Goal: Task Accomplishment & Management: Manage account settings

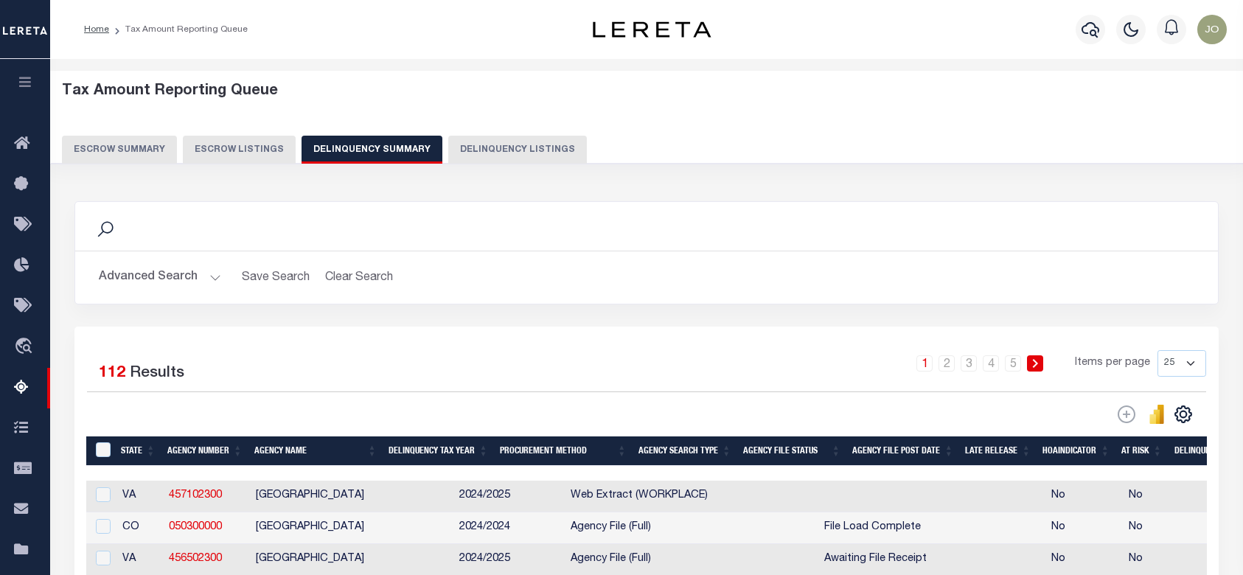
select select
select select "AnnualDelinquency"
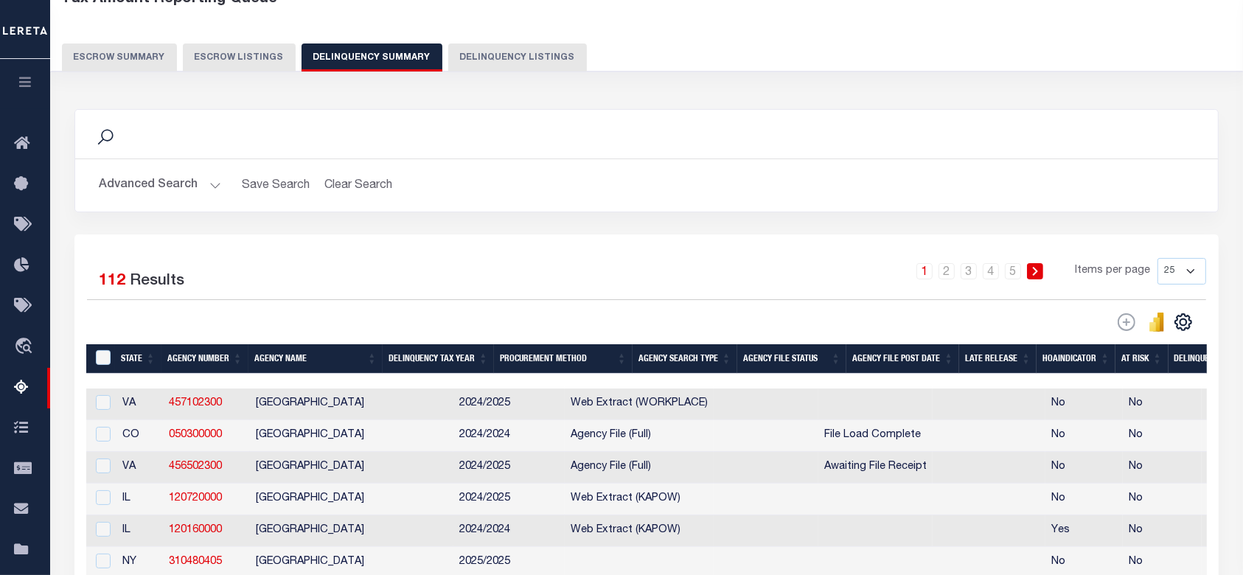
scroll to position [0, 825]
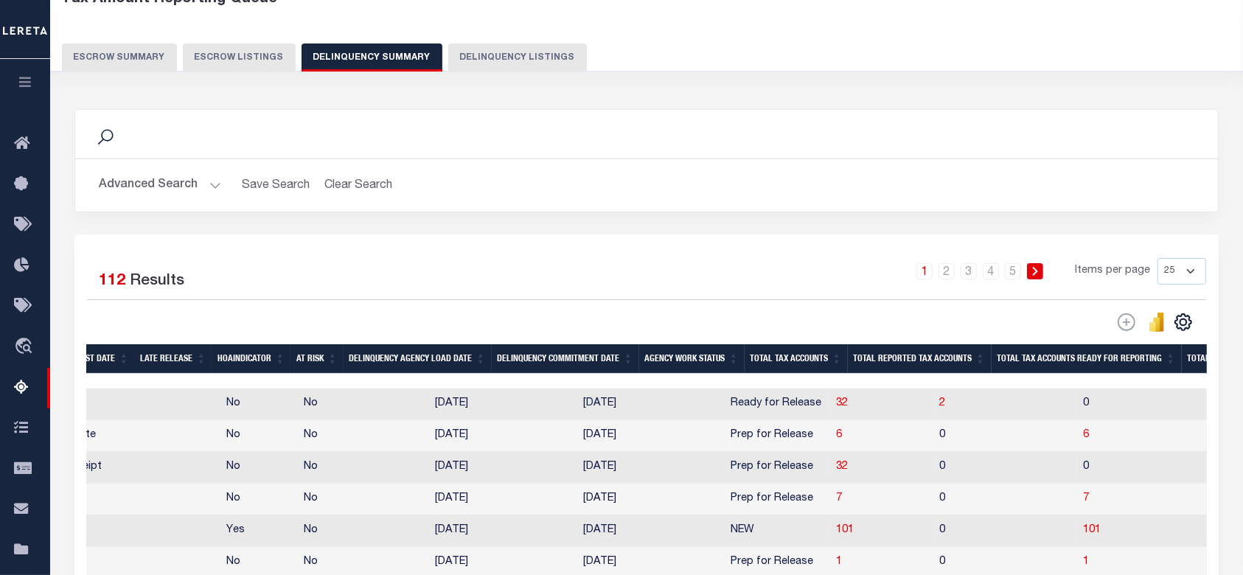
click at [199, 173] on button "Advanced Search" at bounding box center [160, 185] width 122 height 29
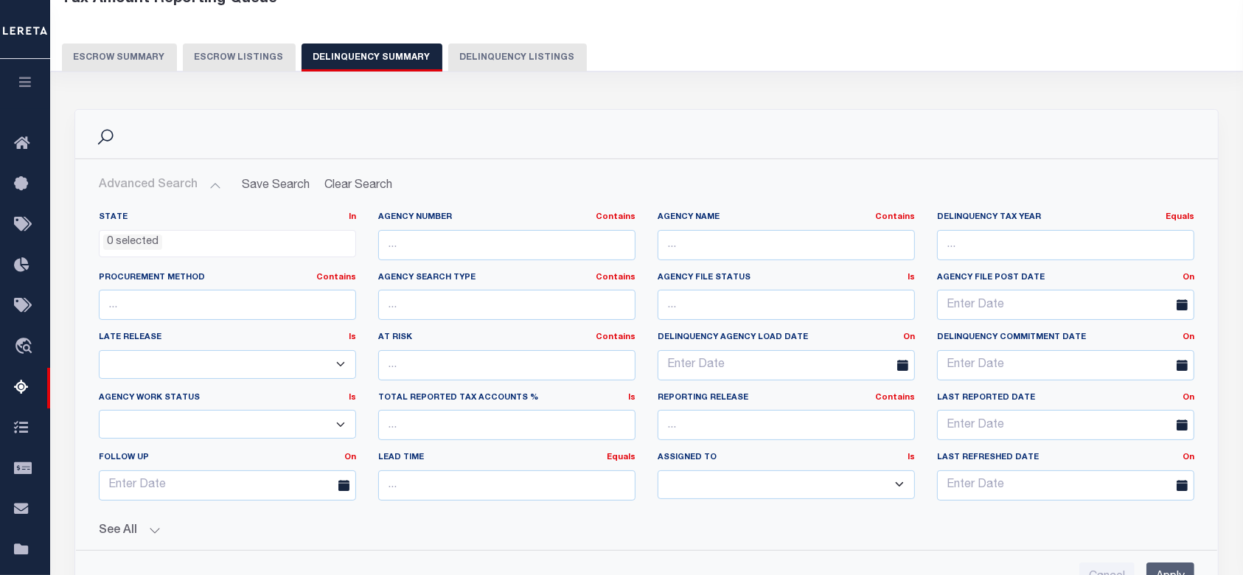
scroll to position [387, 0]
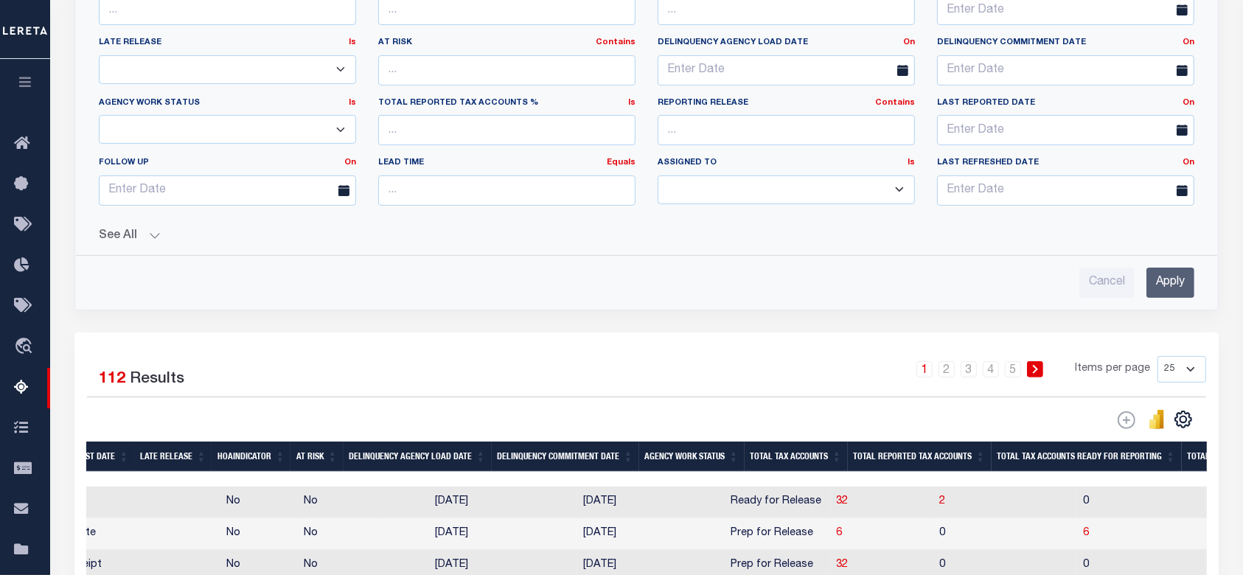
click at [120, 233] on button "See All" at bounding box center [647, 236] width 1096 height 14
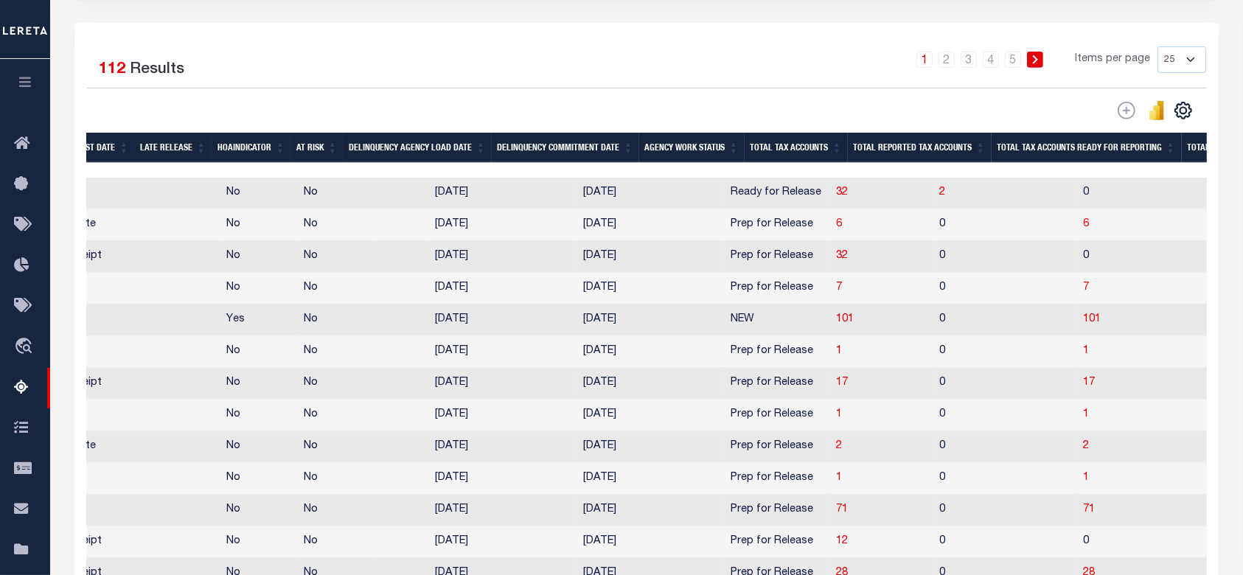
scroll to position [879, 0]
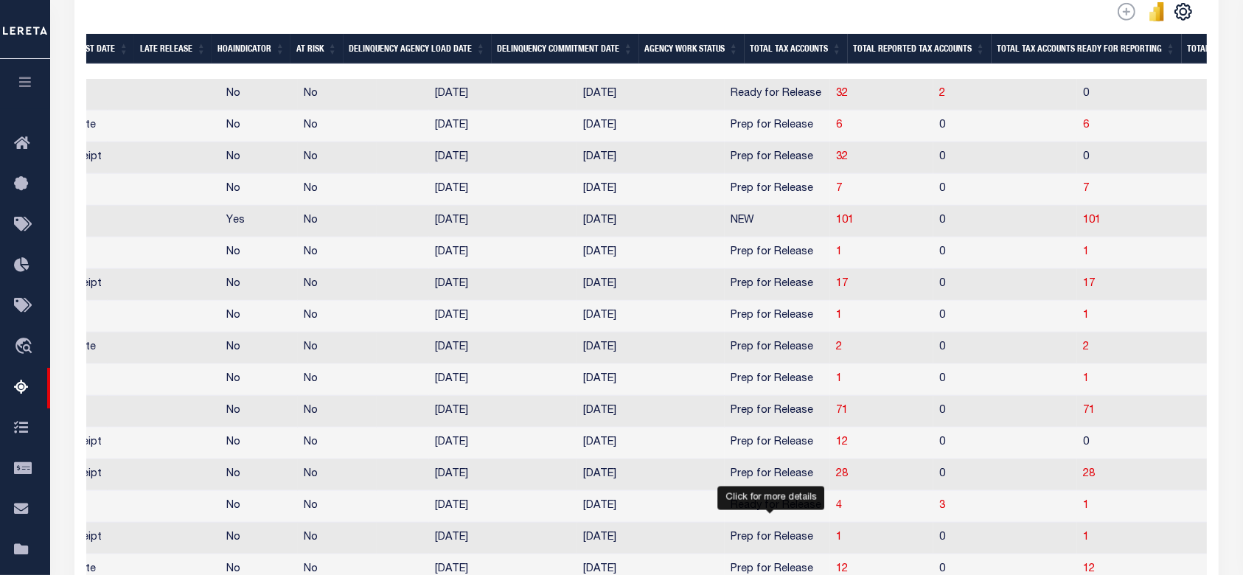
drag, startPoint x: 771, startPoint y: 550, endPoint x: 763, endPoint y: 546, distance: 9.9
click at [836, 543] on span "1" at bounding box center [839, 537] width 6 height 10
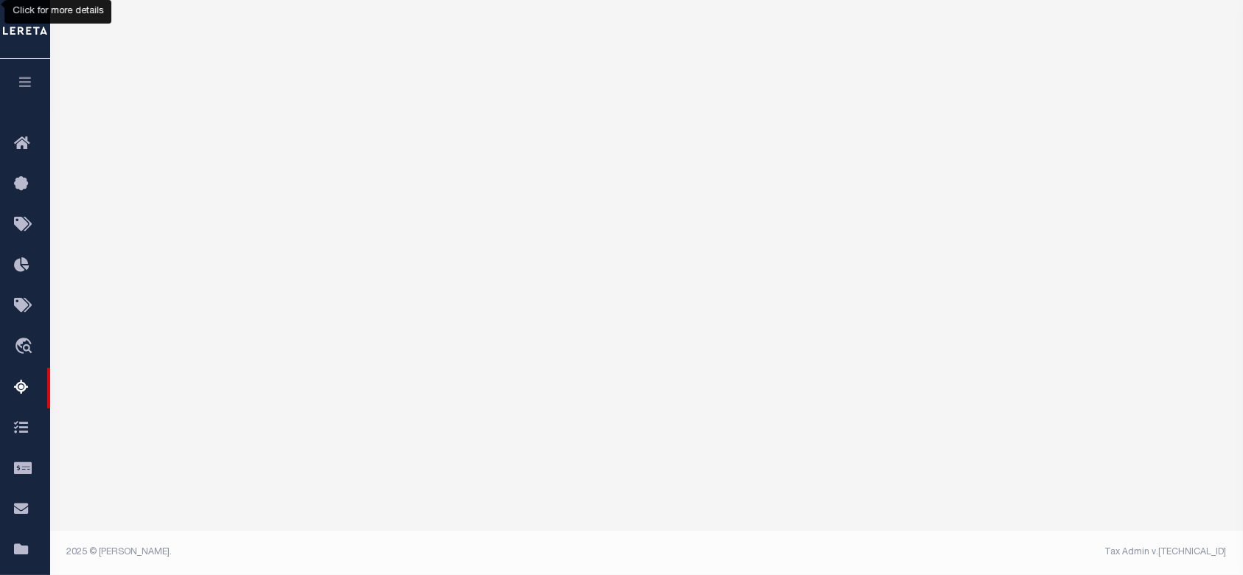
scroll to position [206, 0]
select select "100"
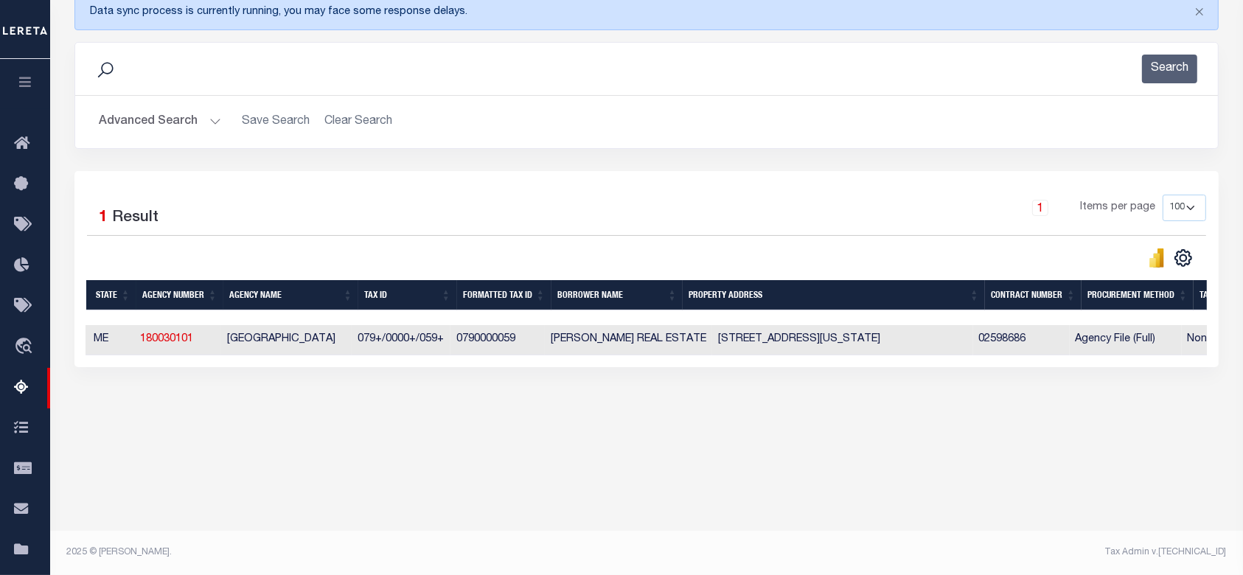
scroll to position [0, 0]
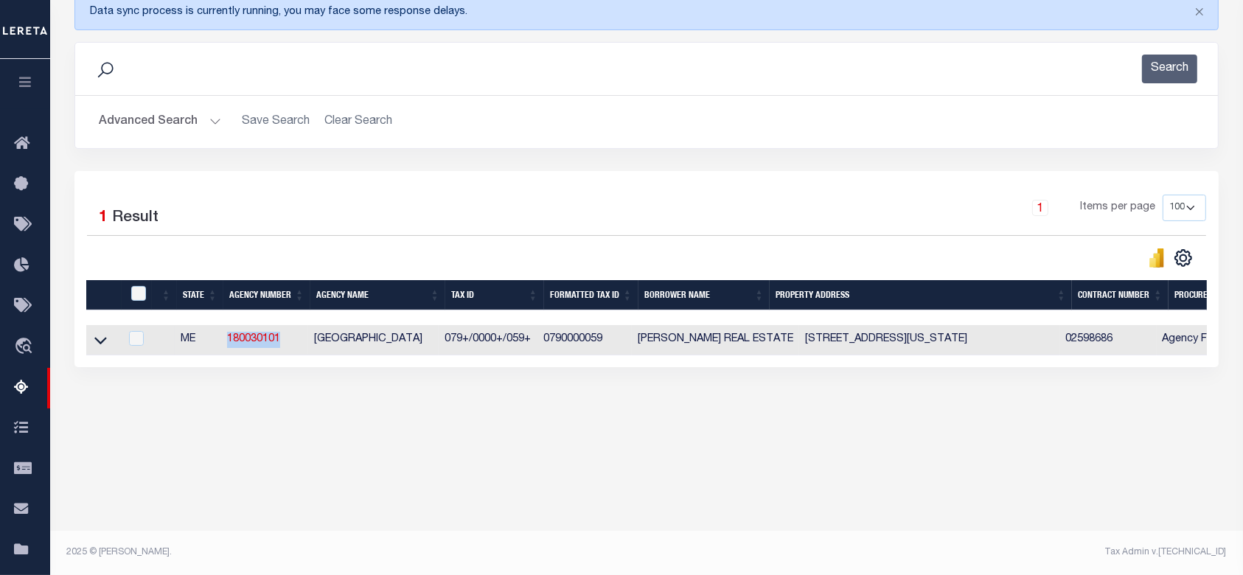
drag, startPoint x: 289, startPoint y: 341, endPoint x: 212, endPoint y: 343, distance: 77.5
copy tr "180030101"
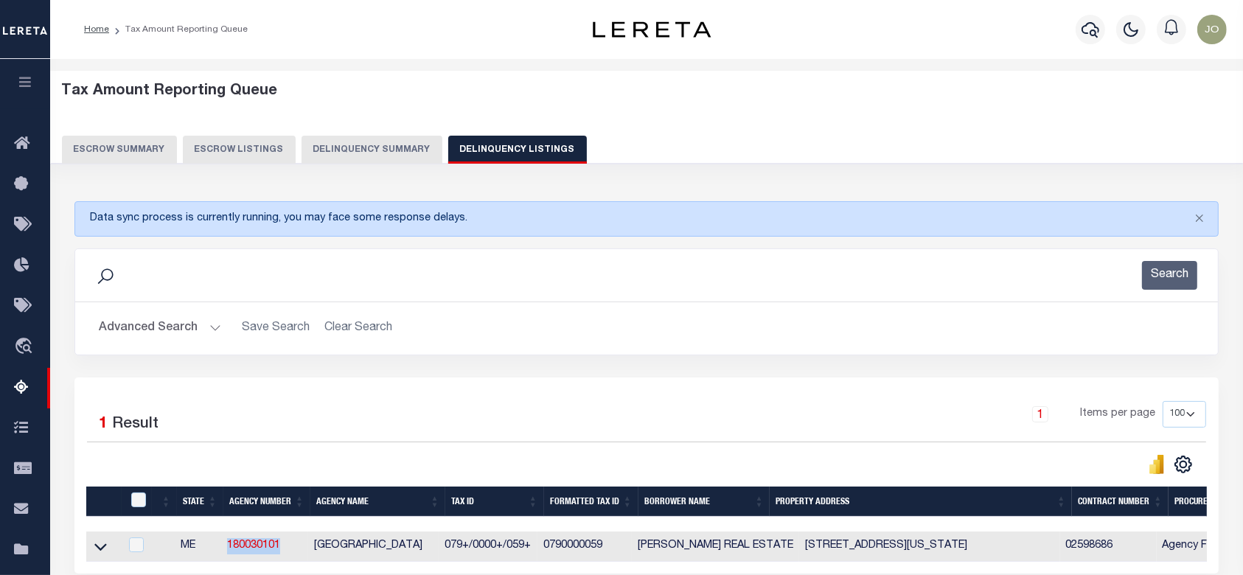
click at [379, 145] on button "Delinquency Summary" at bounding box center [372, 150] width 141 height 28
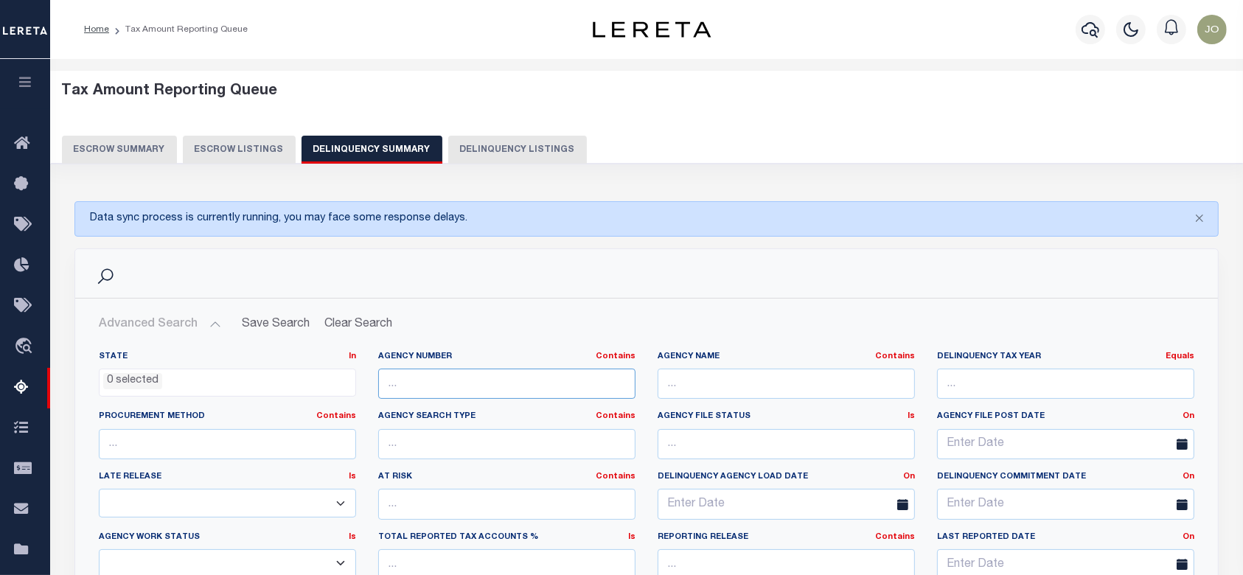
click at [502, 381] on input "text" at bounding box center [506, 384] width 257 height 30
paste input "180030101"
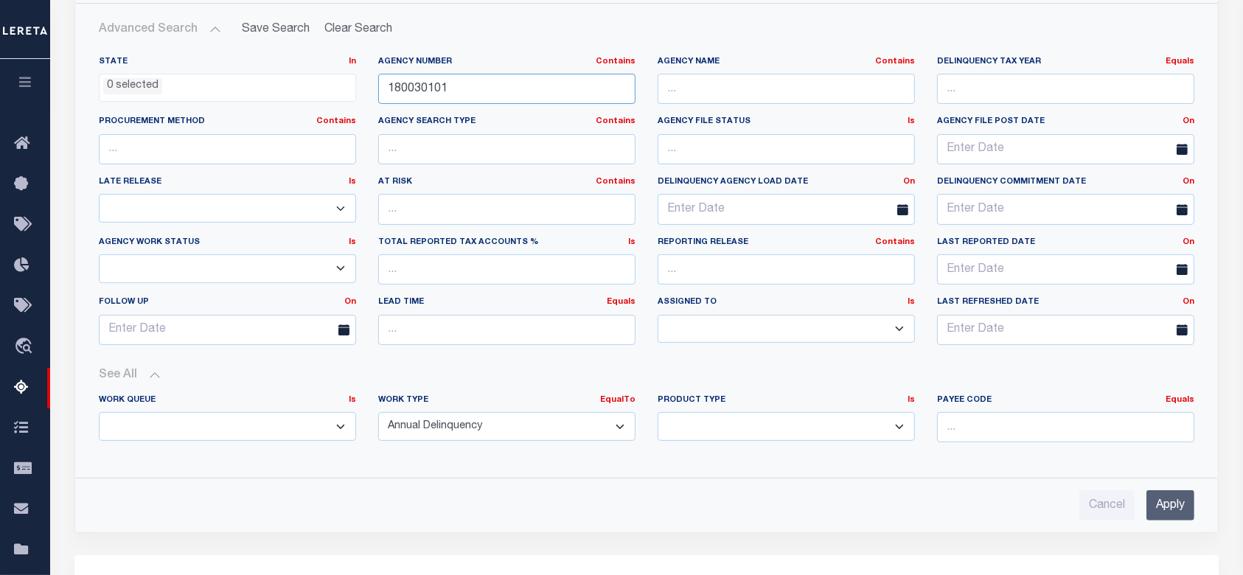
click at [412, 89] on input "180030101" at bounding box center [506, 89] width 257 height 30
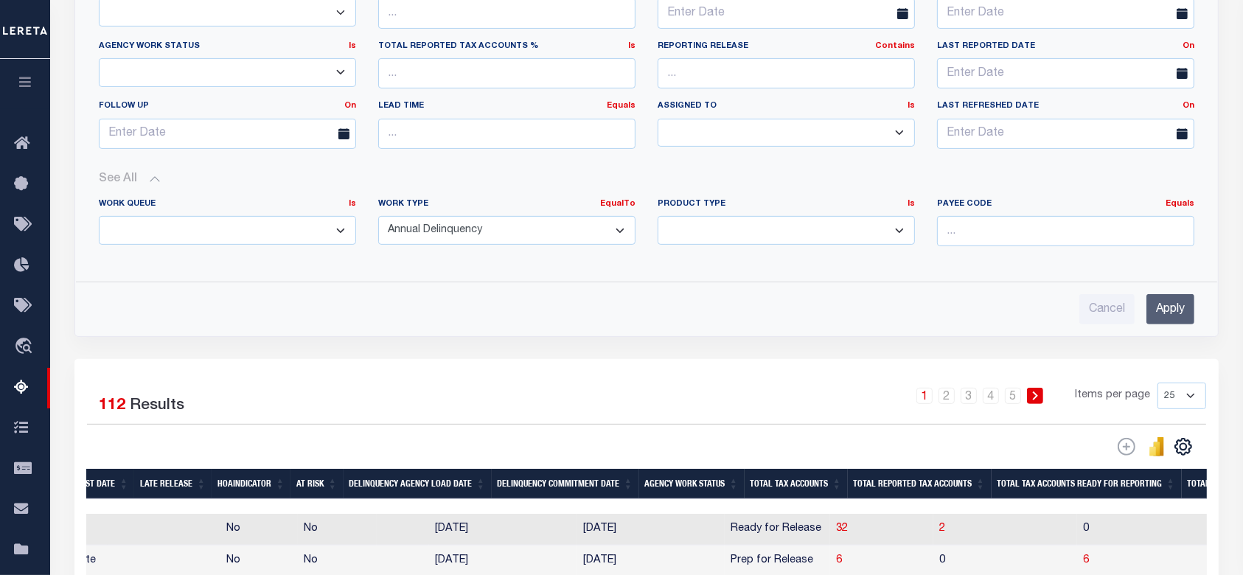
type input "180030101"
click at [1176, 309] on input "Apply" at bounding box center [1171, 309] width 48 height 30
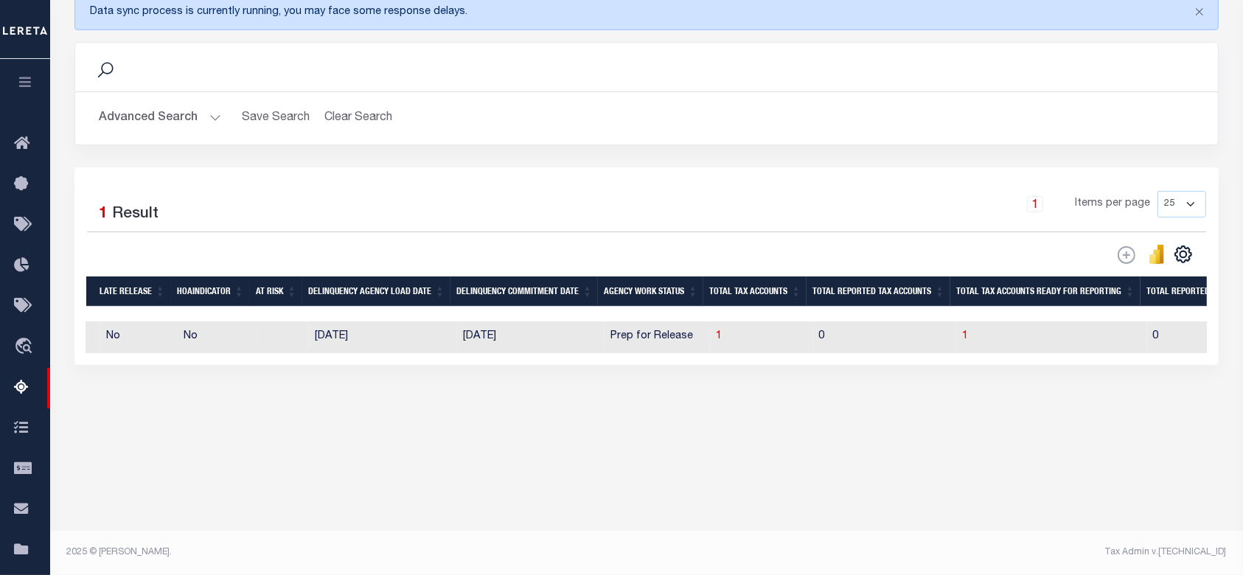
scroll to position [0, 0]
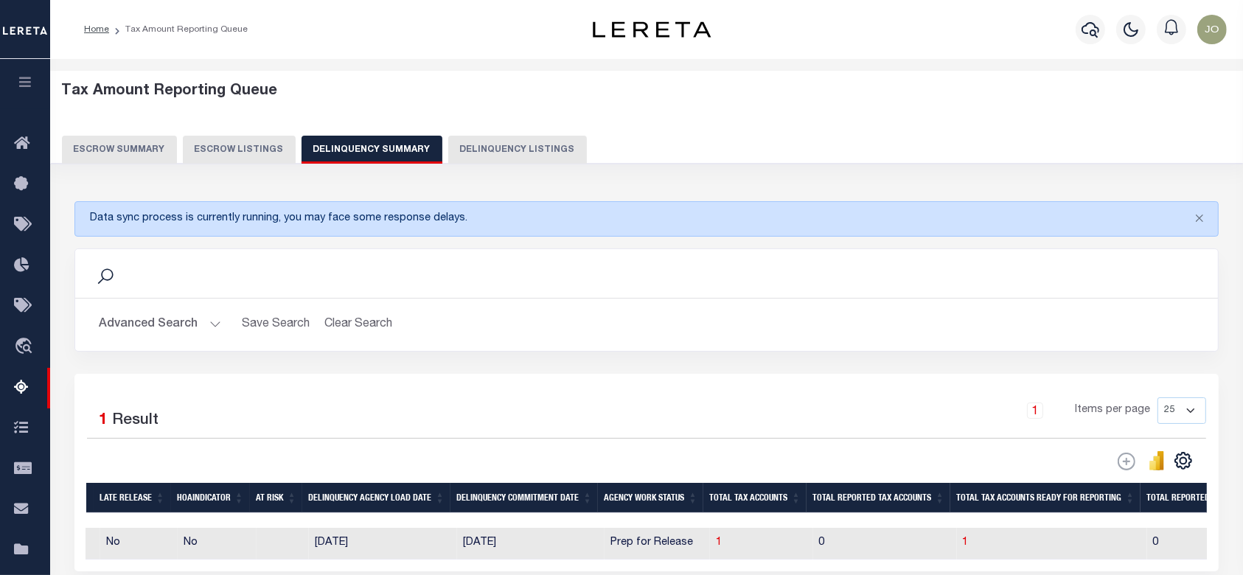
click at [147, 329] on button "Advanced Search" at bounding box center [160, 324] width 122 height 29
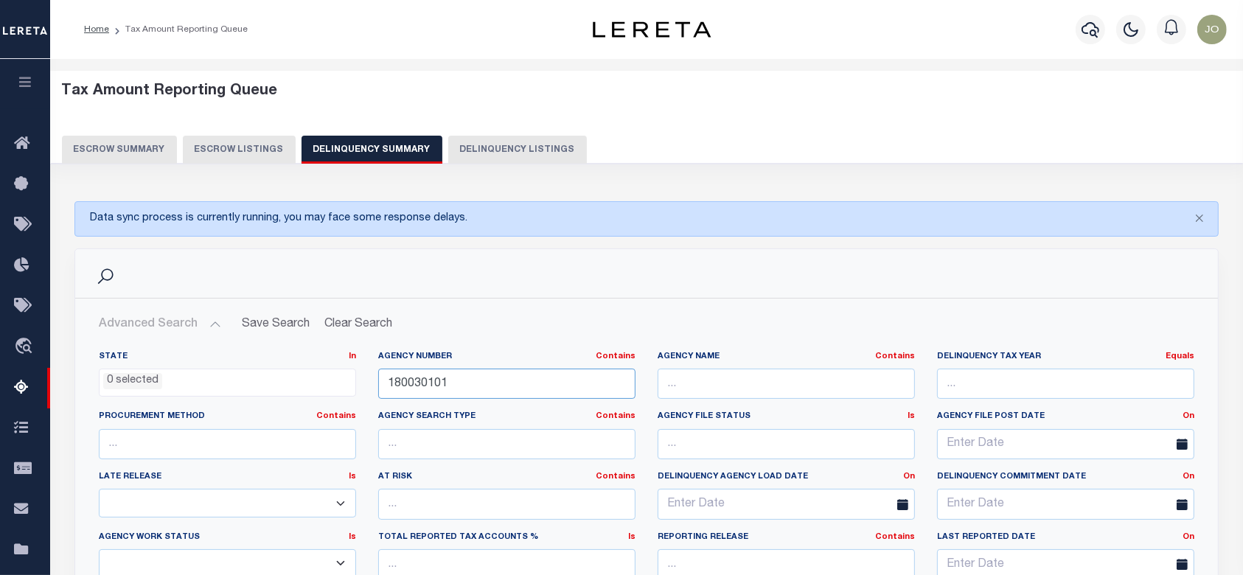
click at [513, 390] on input "180030101" at bounding box center [506, 384] width 257 height 30
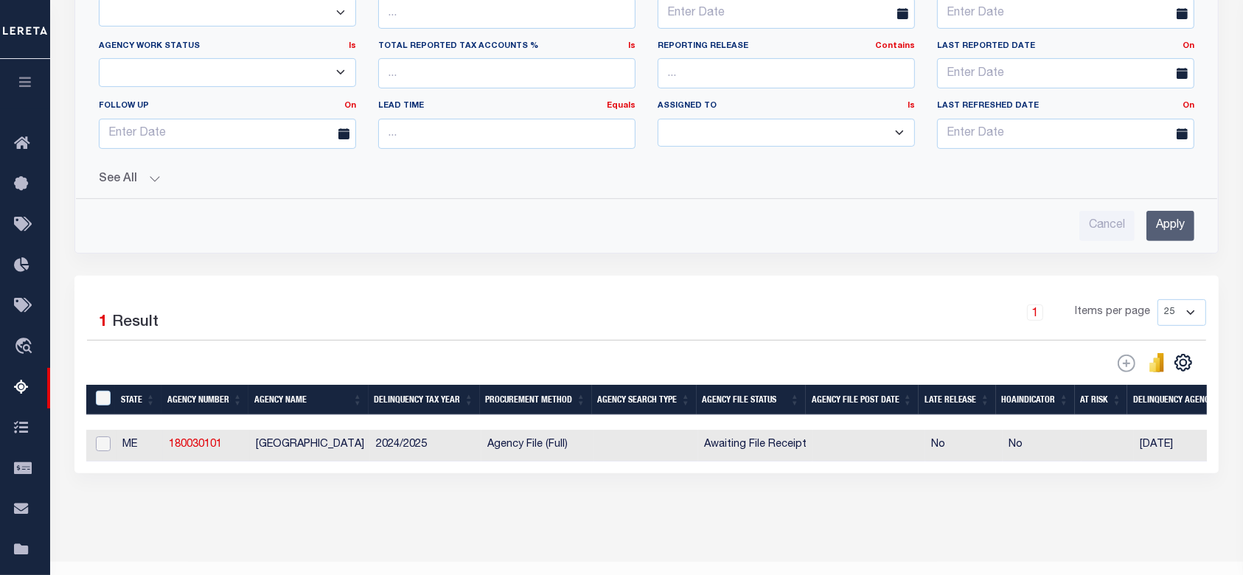
click at [99, 442] on input "checkbox" at bounding box center [103, 444] width 15 height 15
checkbox input "true"
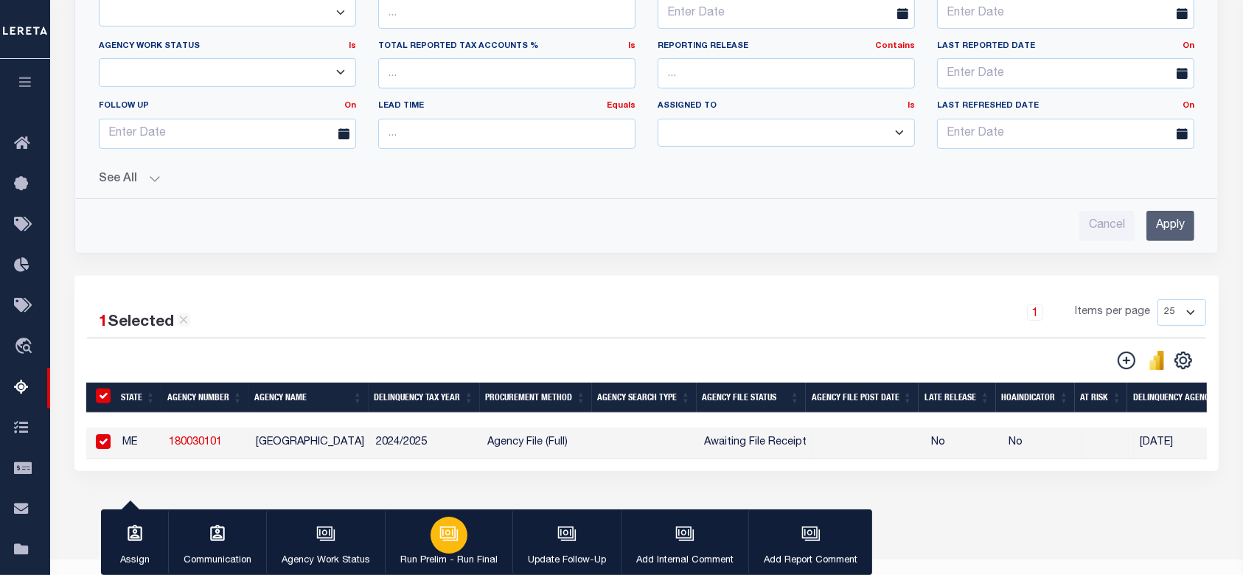
click at [431, 533] on div "button" at bounding box center [449, 535] width 37 height 37
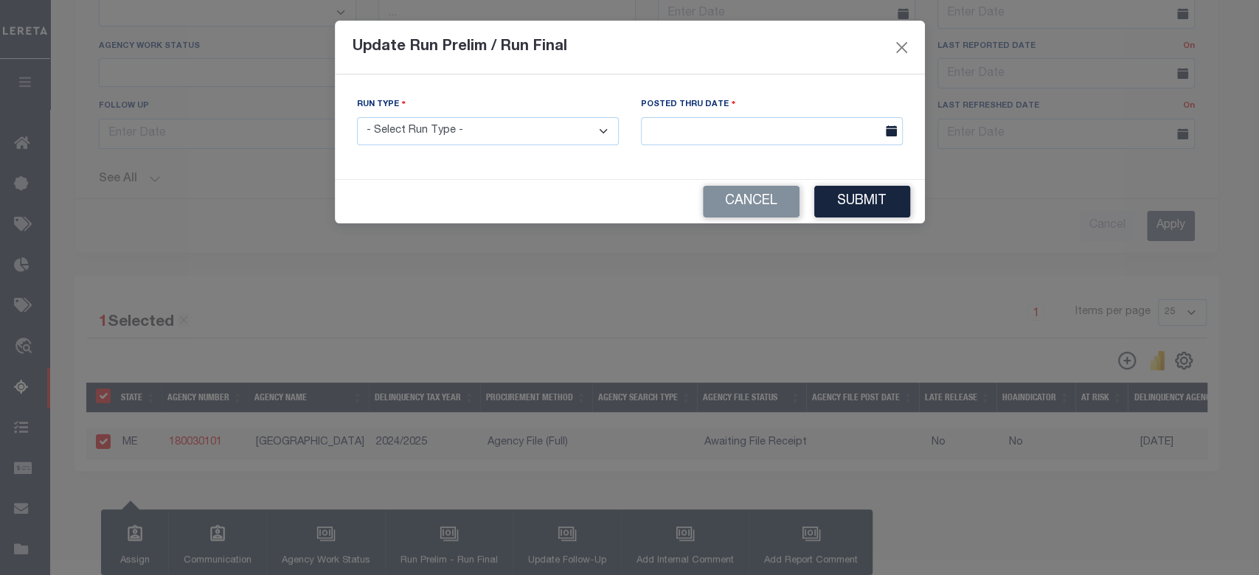
click at [550, 127] on select "- Select Run Type - Prelim Run Final Run" at bounding box center [488, 131] width 262 height 29
select select "F"
click at [357, 117] on select "- Select Run Type - Prelim Run Final Run" at bounding box center [488, 131] width 262 height 29
click at [813, 118] on input "text" at bounding box center [772, 131] width 262 height 29
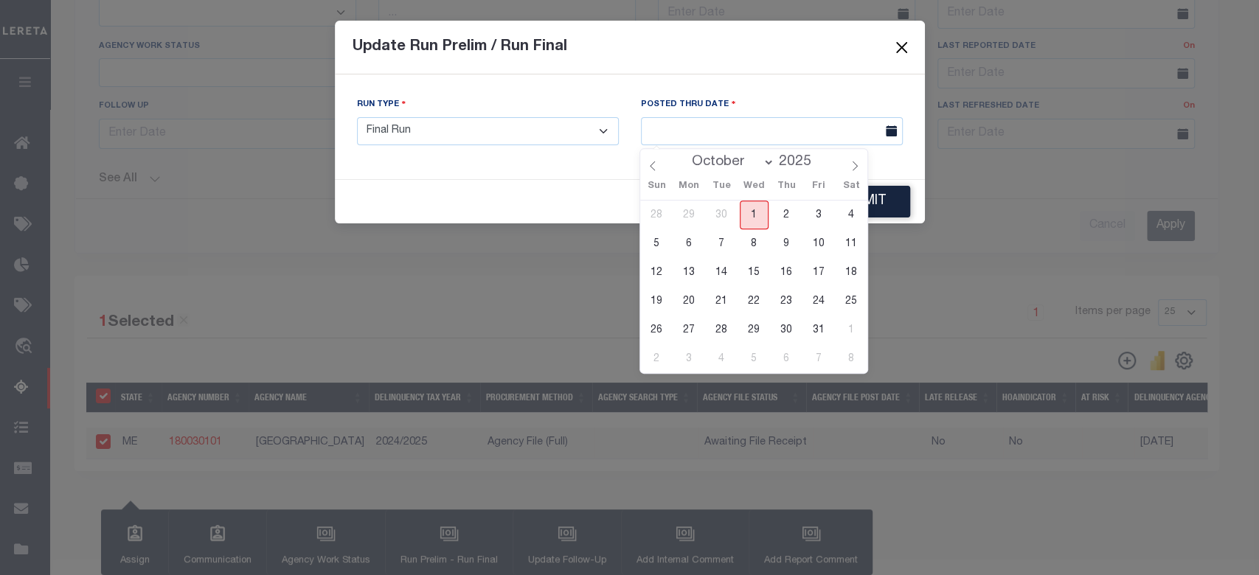
click at [750, 213] on span "1" at bounding box center [754, 215] width 29 height 29
type input "[DATE]"
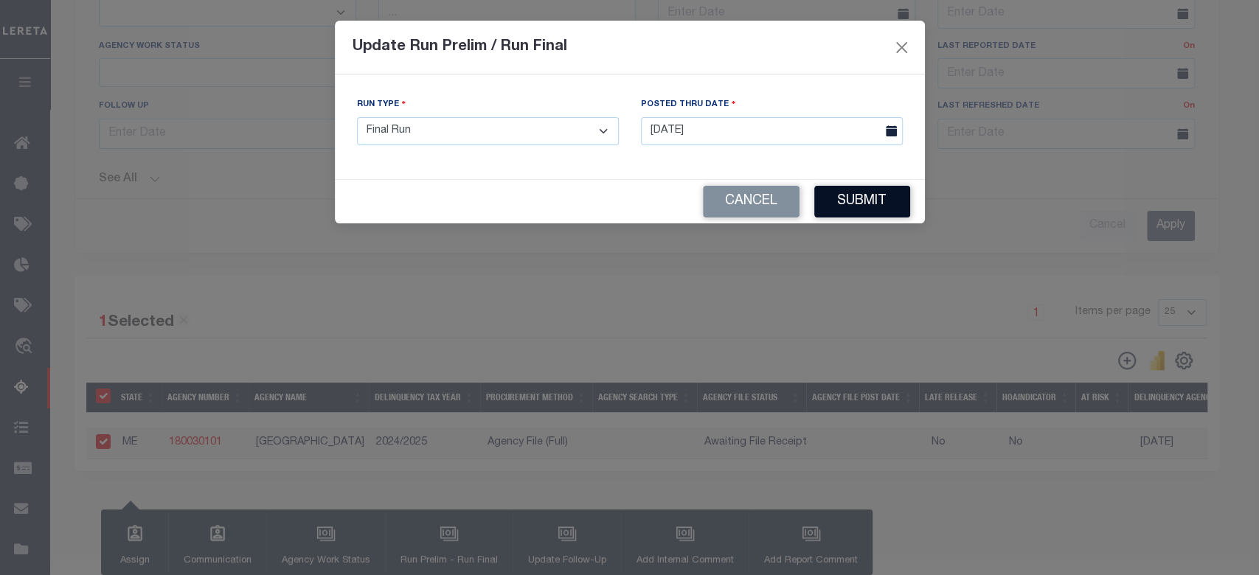
click at [867, 212] on button "Submit" at bounding box center [862, 202] width 96 height 32
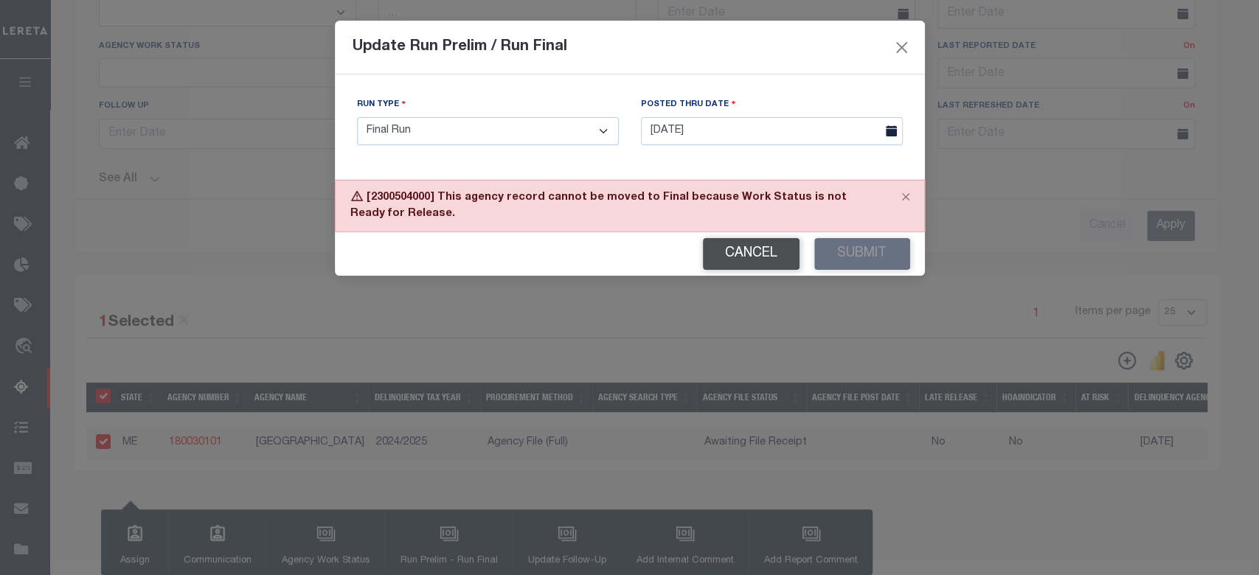
click at [749, 260] on button "Cancel" at bounding box center [751, 254] width 97 height 32
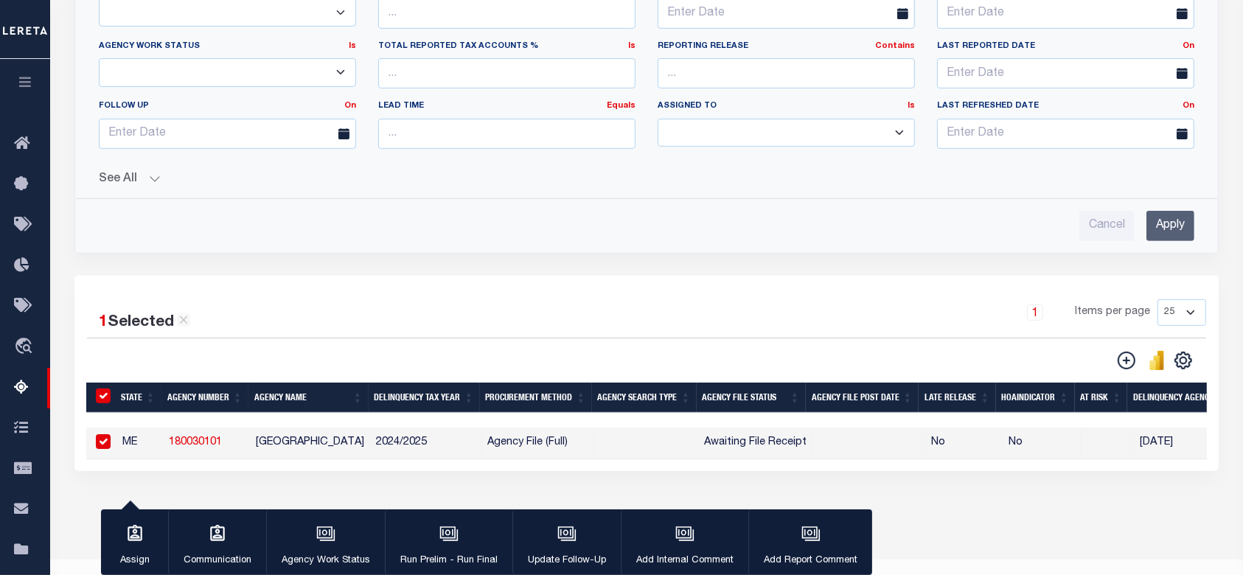
click at [326, 546] on div "button" at bounding box center [326, 535] width 37 height 37
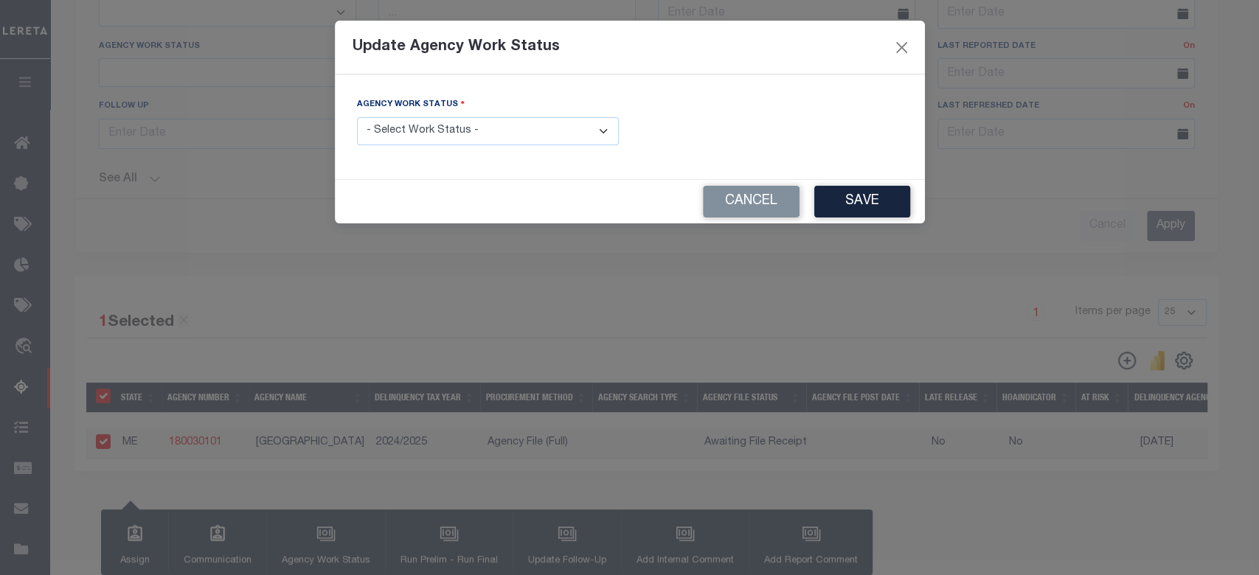
click at [513, 115] on div "Agency Work Status - Select Work Status - In Progress Pending Agency Follow-up …" at bounding box center [488, 121] width 262 height 49
click at [507, 139] on select "- Select Work Status - In Progress Pending Agency Follow-up Pending QC Ready fo…" at bounding box center [488, 131] width 262 height 29
select select "6"
click at [357, 117] on select "- Select Work Status - In Progress Pending Agency Follow-up Pending QC Ready fo…" at bounding box center [488, 131] width 262 height 29
click at [851, 208] on button "Save" at bounding box center [862, 202] width 96 height 32
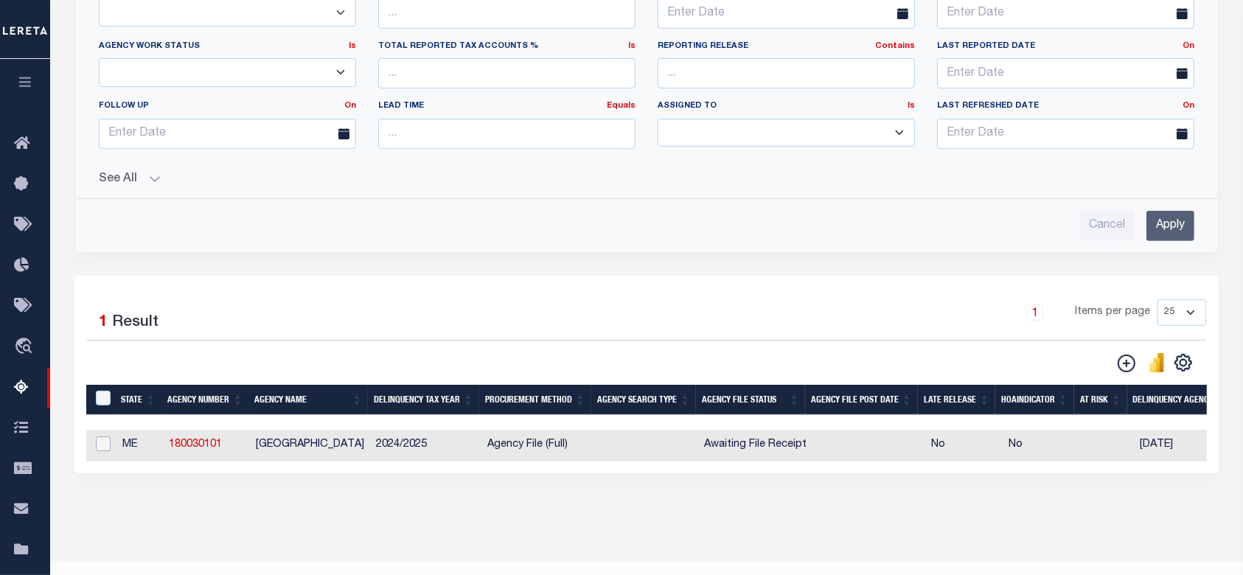
drag, startPoint x: 101, startPoint y: 441, endPoint x: 126, endPoint y: 445, distance: 25.3
click at [101, 441] on input "checkbox" at bounding box center [103, 444] width 15 height 15
checkbox input "true"
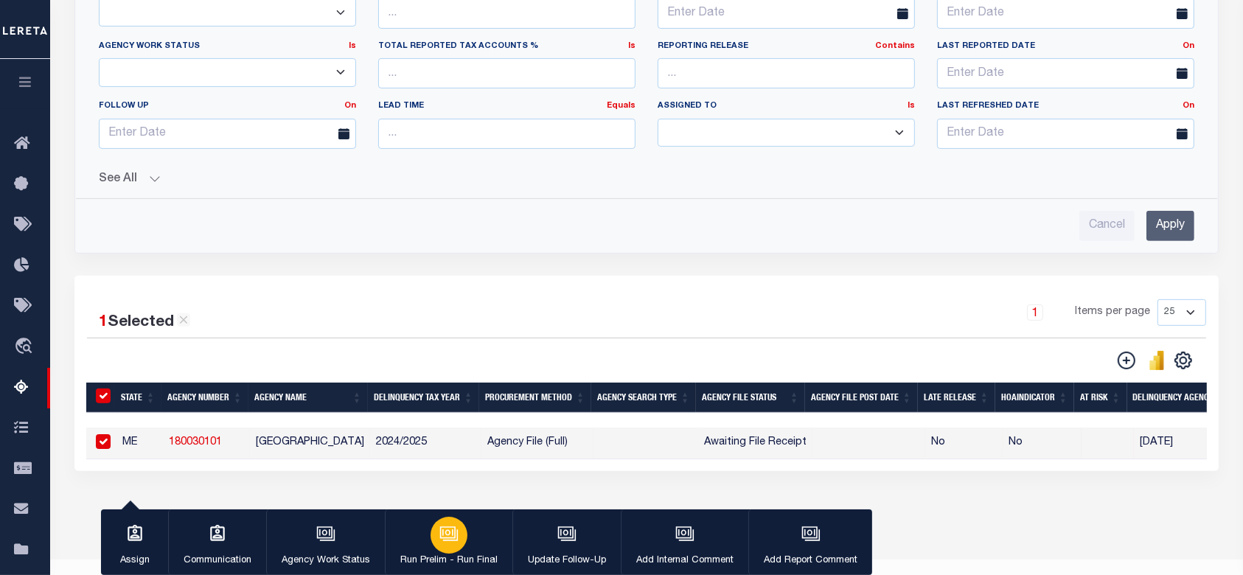
click at [437, 560] on p "Run Prelim - Run Final" at bounding box center [448, 561] width 97 height 15
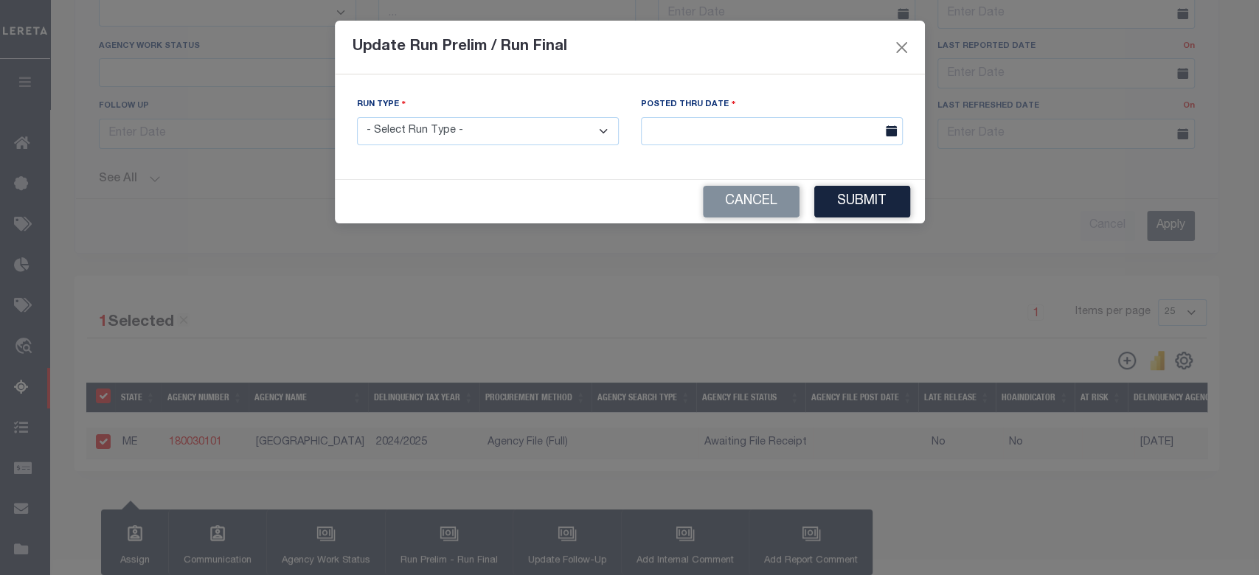
click at [594, 134] on select "- Select Run Type - Prelim Run Final Run" at bounding box center [488, 131] width 262 height 29
select select "F"
click at [357, 117] on select "- Select Run Type - Prelim Run Final Run" at bounding box center [488, 131] width 262 height 29
click at [834, 127] on input "text" at bounding box center [772, 131] width 262 height 29
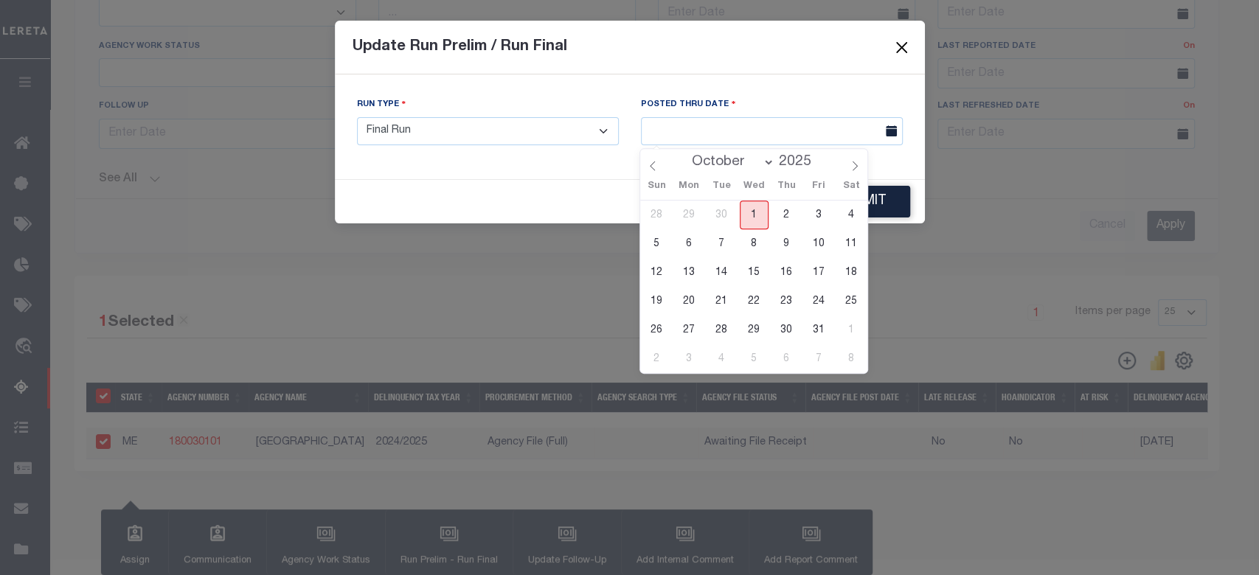
click at [759, 206] on span "1" at bounding box center [754, 215] width 29 height 29
type input "[DATE]"
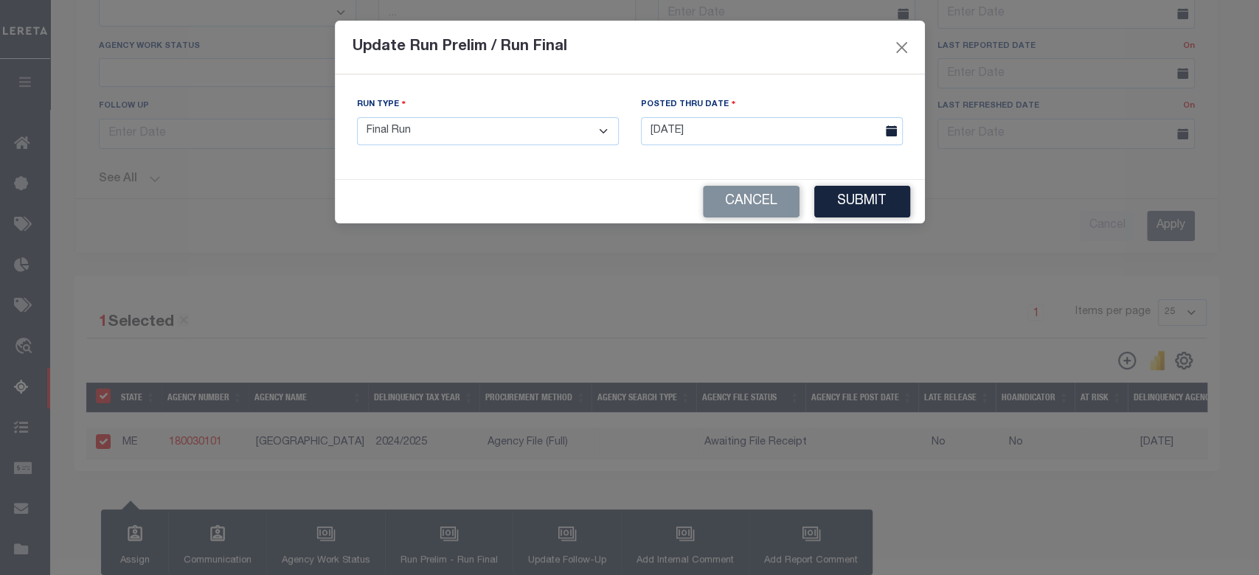
click at [896, 177] on div "Run Type - Select Run Type - Prelim Run Final Run Posted Thru Date [DATE]" at bounding box center [630, 126] width 590 height 105
click at [874, 202] on button "Submit" at bounding box center [862, 202] width 96 height 32
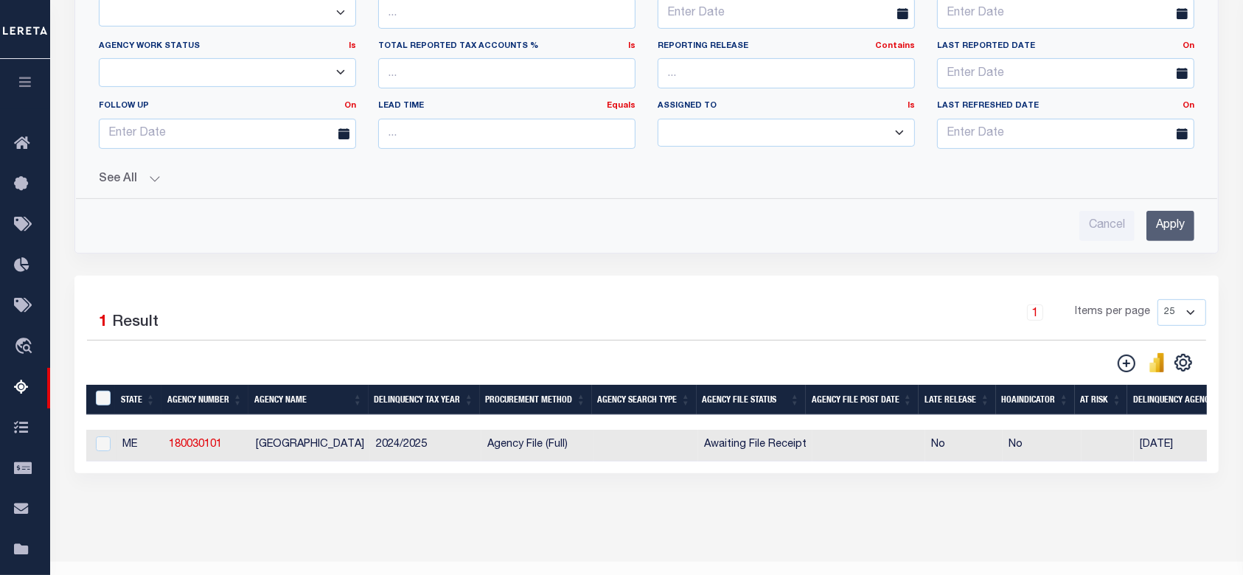
scroll to position [490, 0]
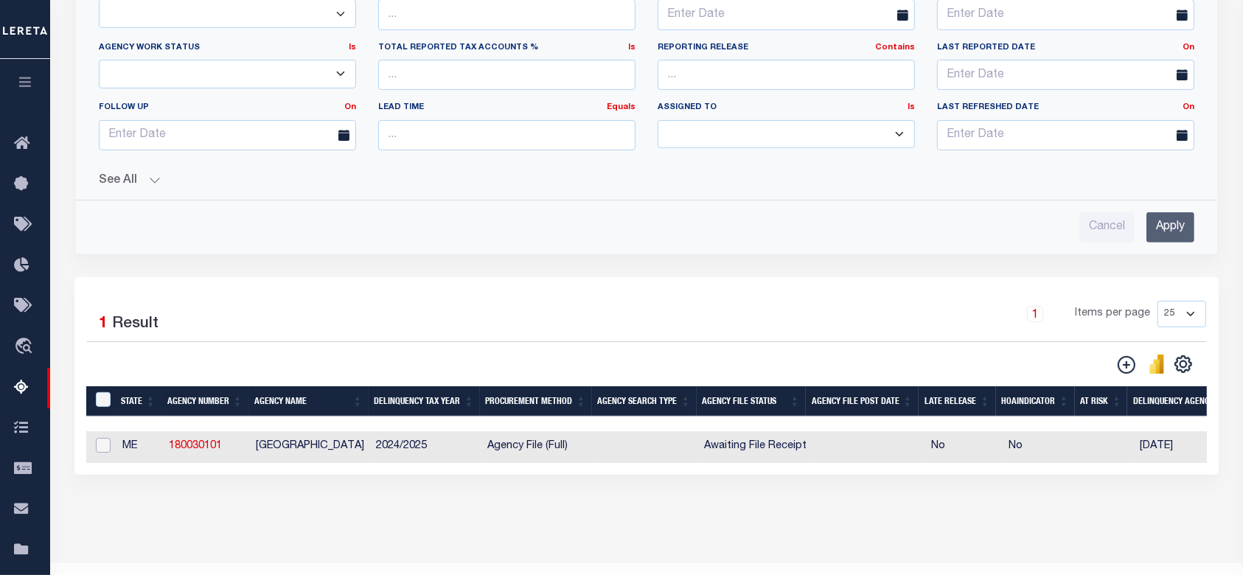
click at [104, 443] on input "checkbox" at bounding box center [103, 445] width 15 height 15
checkbox input "true"
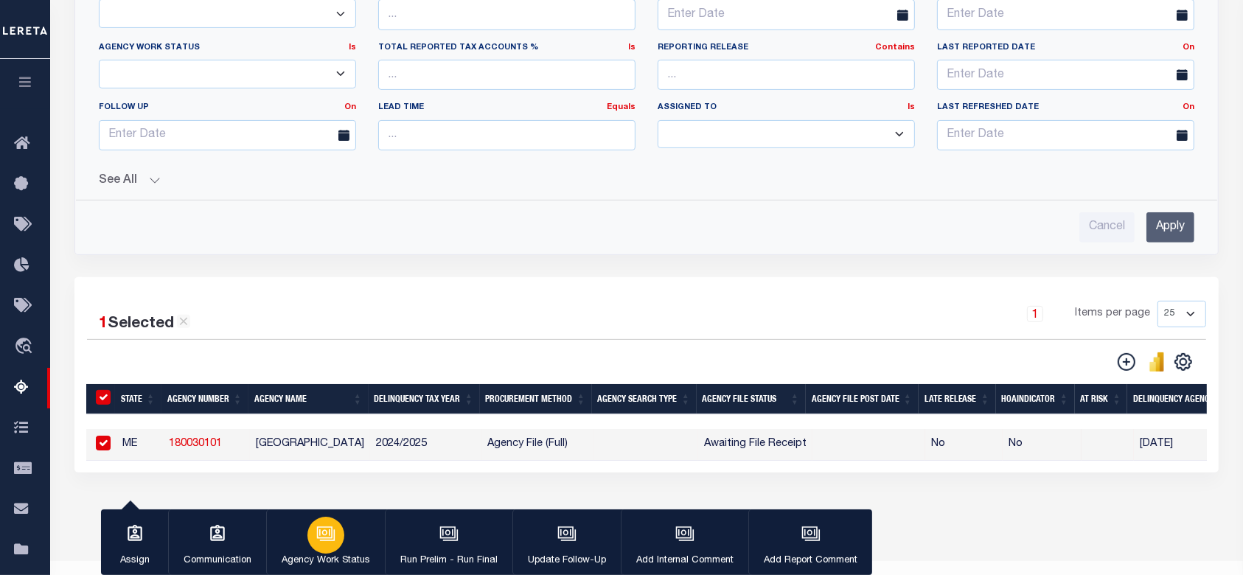
click at [330, 538] on icon "button" at bounding box center [324, 533] width 15 height 12
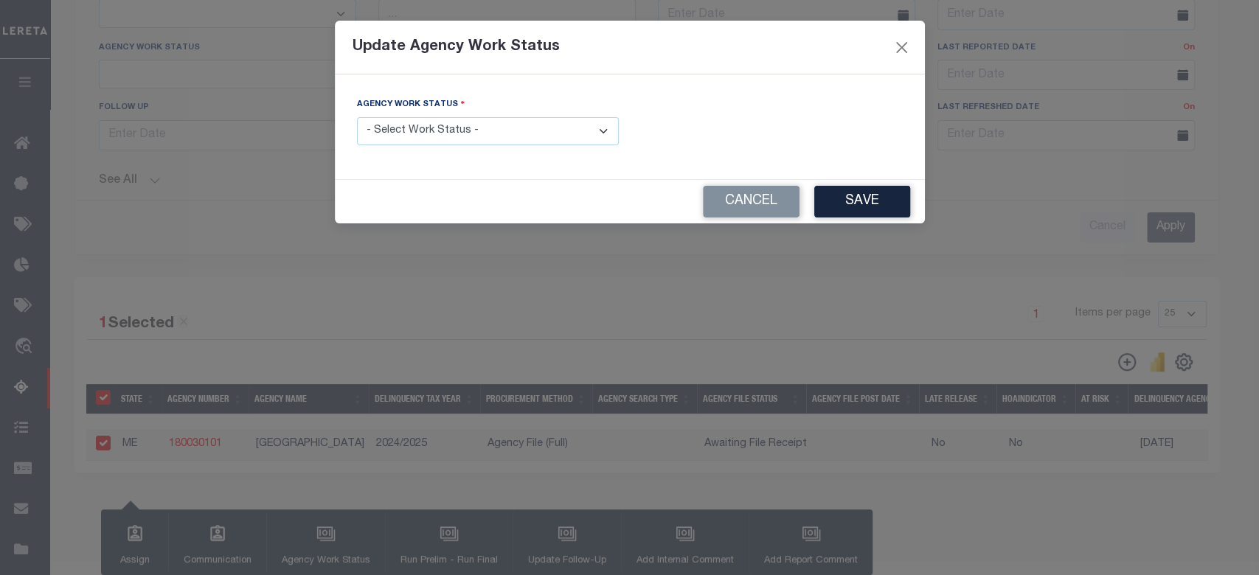
click at [513, 135] on select "- Select Work Status - In Progress Pending Agency Follow-up Pending QC Ready fo…" at bounding box center [488, 131] width 262 height 29
select select "6"
click at [357, 117] on select "- Select Work Status - In Progress Pending Agency Follow-up Pending QC Ready fo…" at bounding box center [488, 131] width 262 height 29
click at [843, 198] on button "Save" at bounding box center [862, 202] width 96 height 32
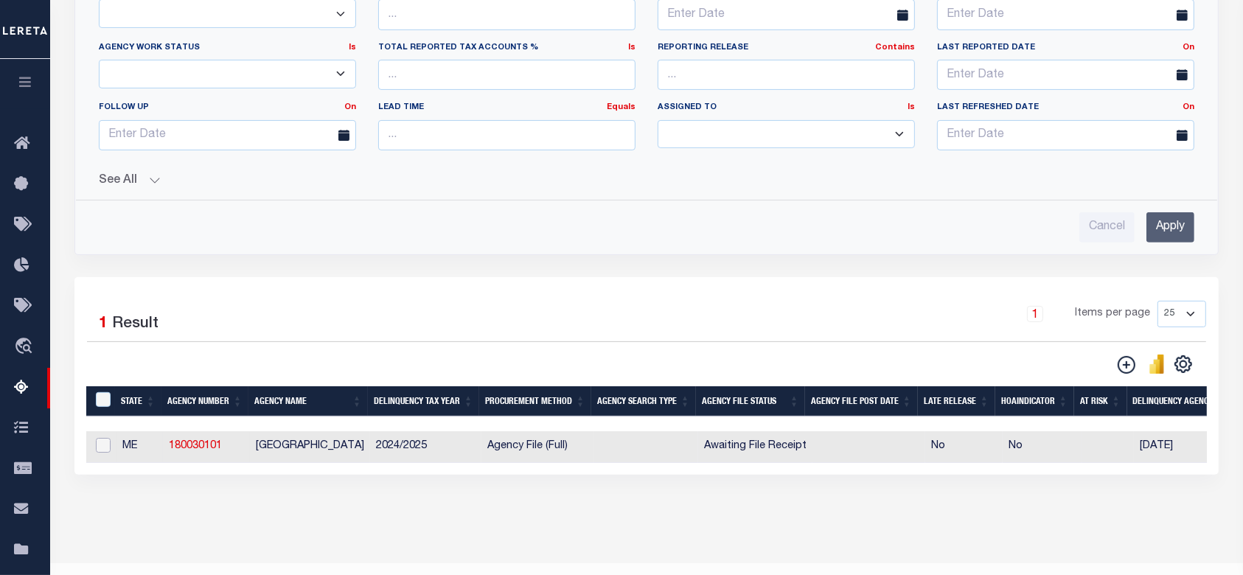
click at [101, 450] on input "checkbox" at bounding box center [103, 445] width 15 height 15
checkbox input "true"
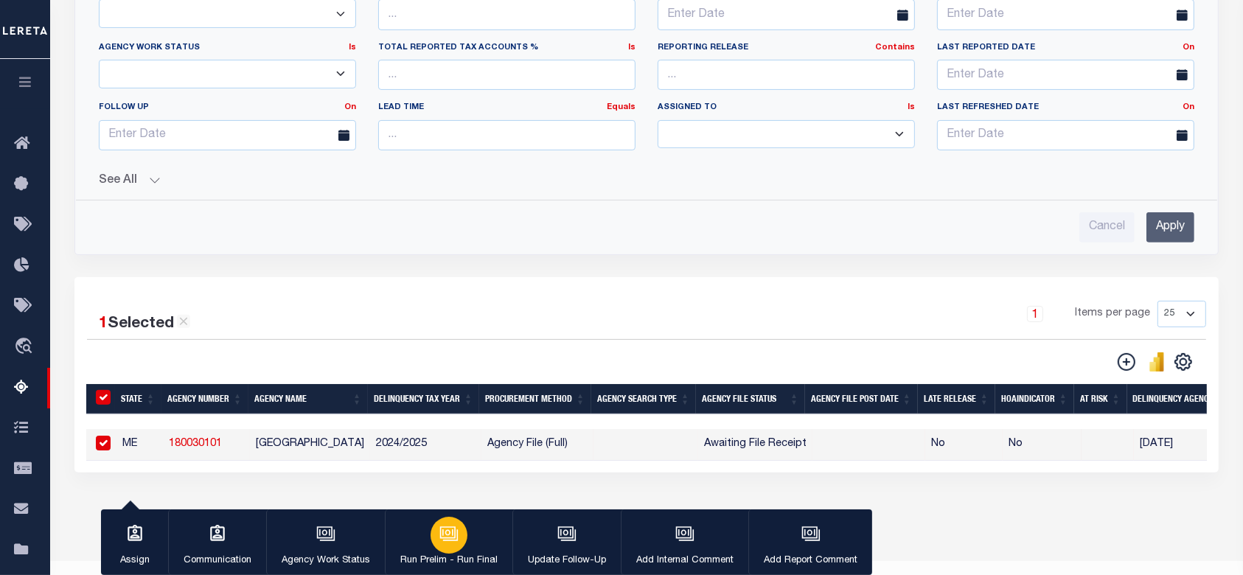
click at [454, 529] on icon "button" at bounding box center [449, 533] width 19 height 19
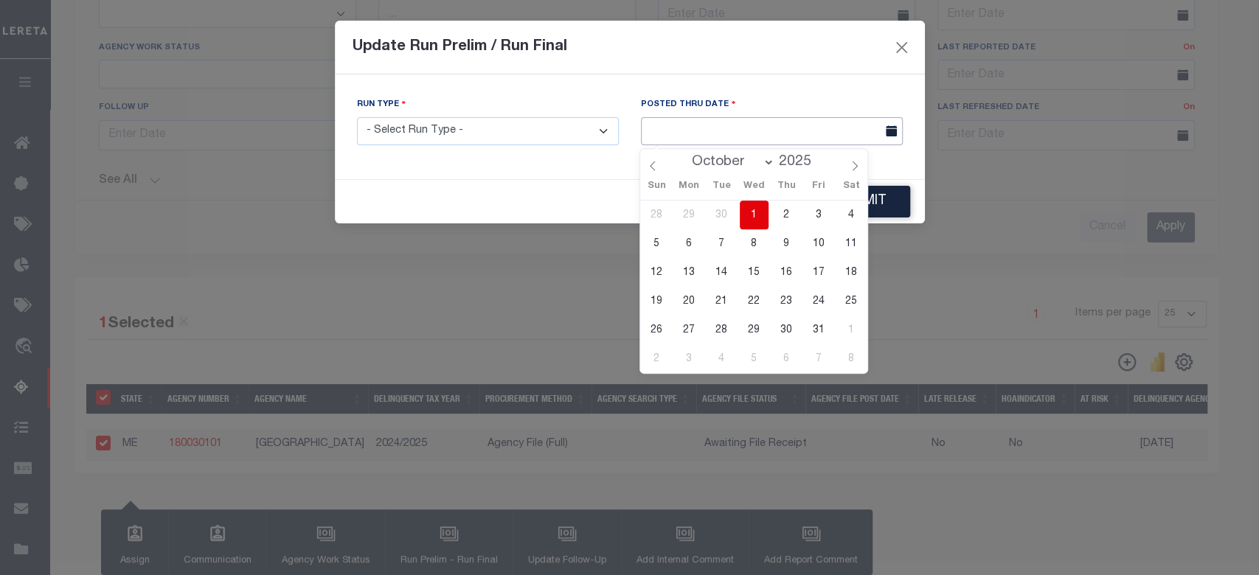
click at [718, 136] on input "text" at bounding box center [772, 131] width 262 height 29
click at [756, 219] on span "1" at bounding box center [754, 215] width 29 height 29
type input "[DATE]"
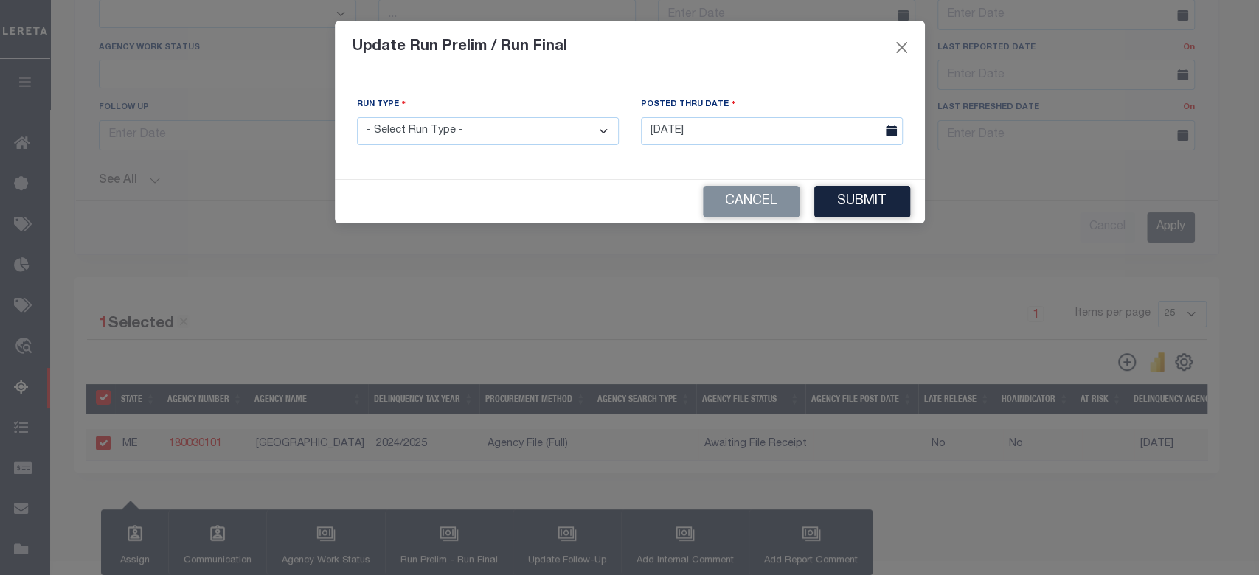
drag, startPoint x: 861, startPoint y: 200, endPoint x: 688, endPoint y: 198, distance: 173.3
click at [690, 198] on div "Cancel Submit" at bounding box center [630, 202] width 590 height 44
click at [534, 141] on select "- Select Run Type - Prelim Run Final Run" at bounding box center [488, 131] width 262 height 29
select select "F"
click at [357, 117] on select "- Select Run Type - Prelim Run Final Run" at bounding box center [488, 131] width 262 height 29
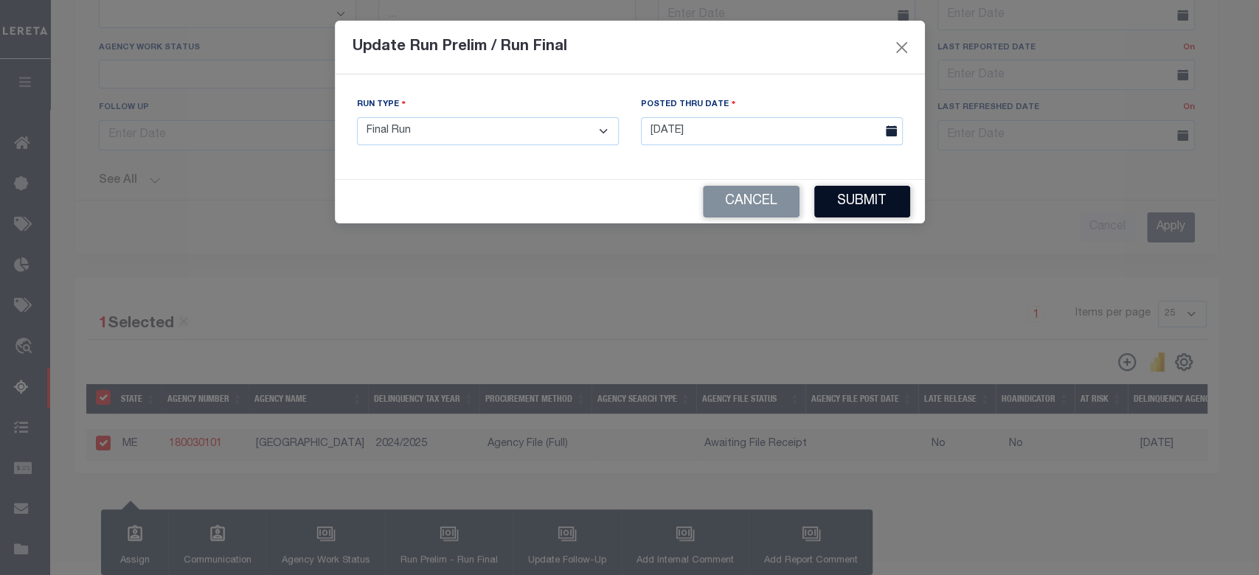
click at [846, 197] on button "Submit" at bounding box center [862, 202] width 96 height 32
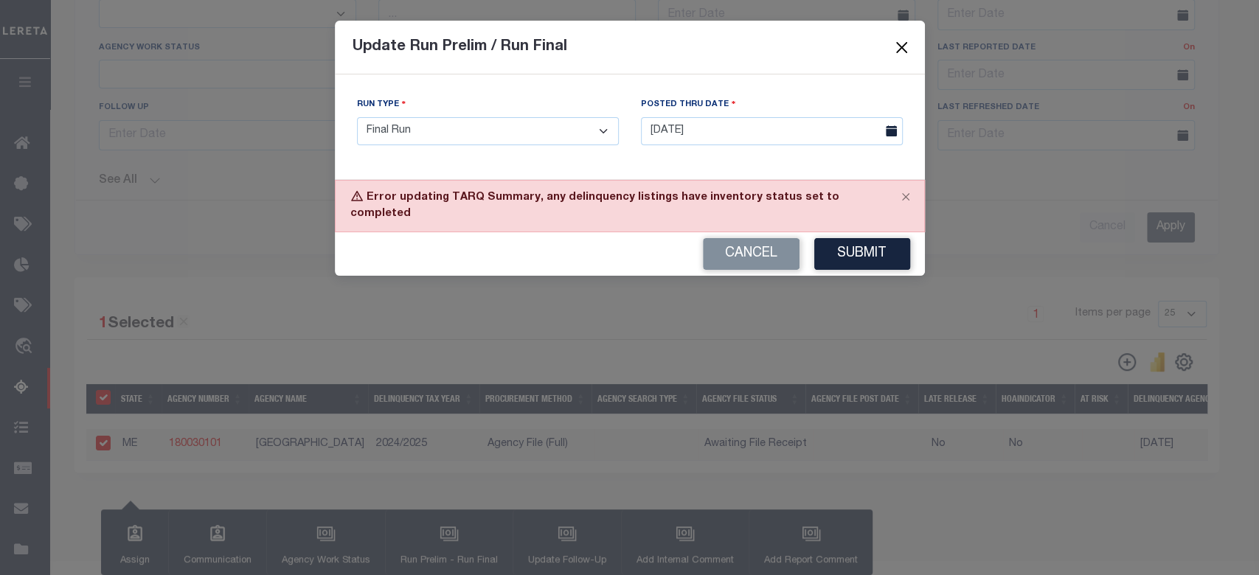
click at [906, 44] on button "Close" at bounding box center [901, 47] width 19 height 19
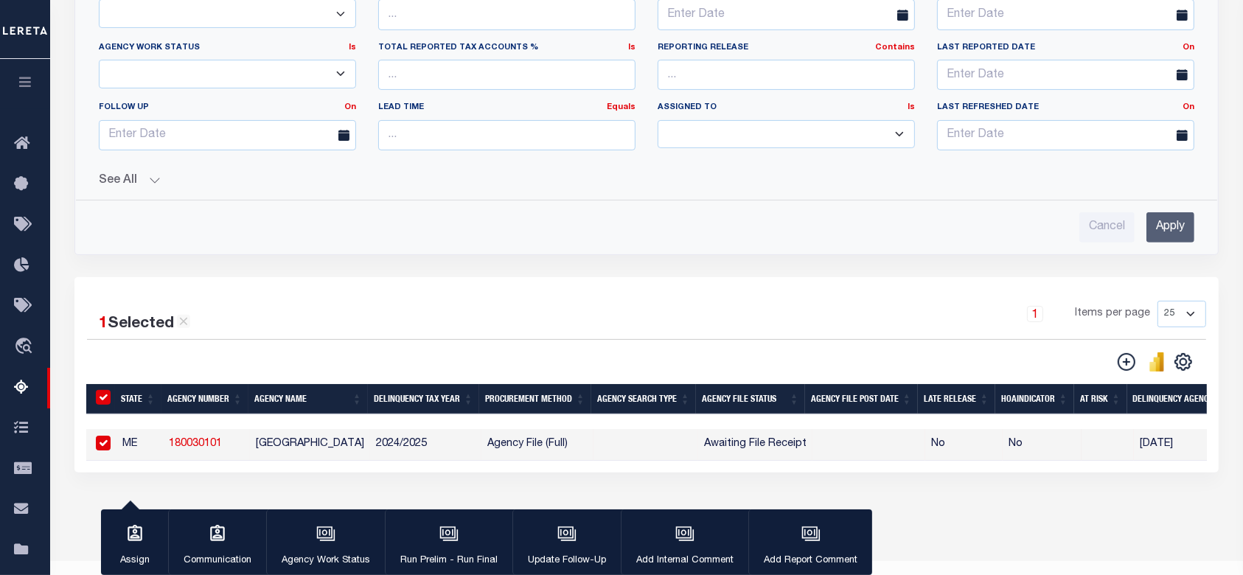
scroll to position [0, 980]
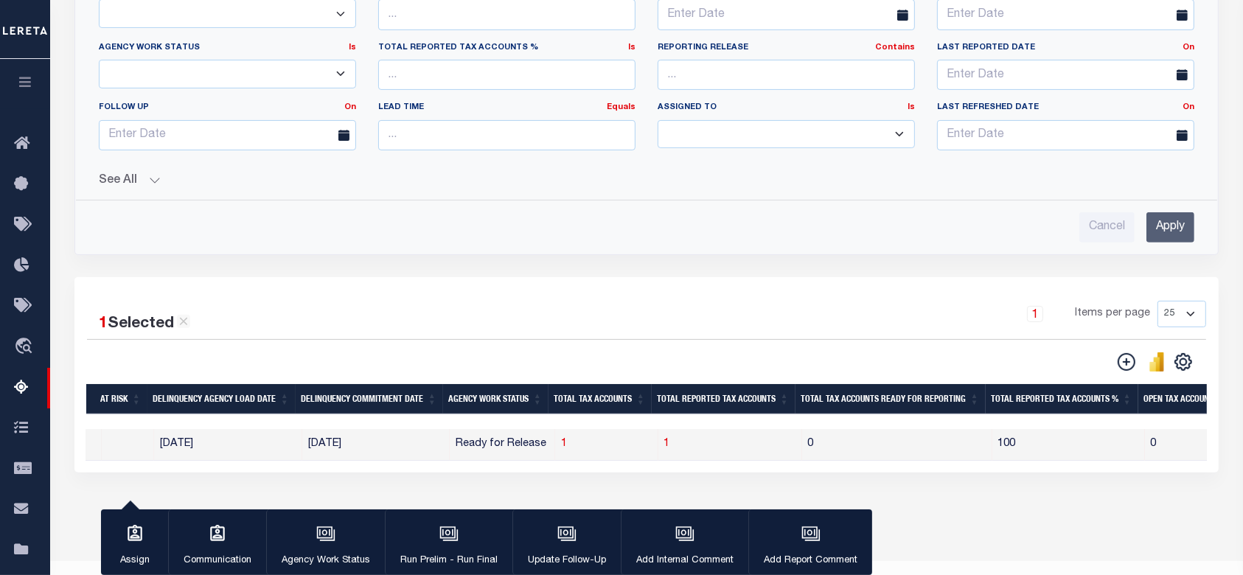
click at [567, 444] on span "1" at bounding box center [564, 444] width 6 height 10
select select "100"
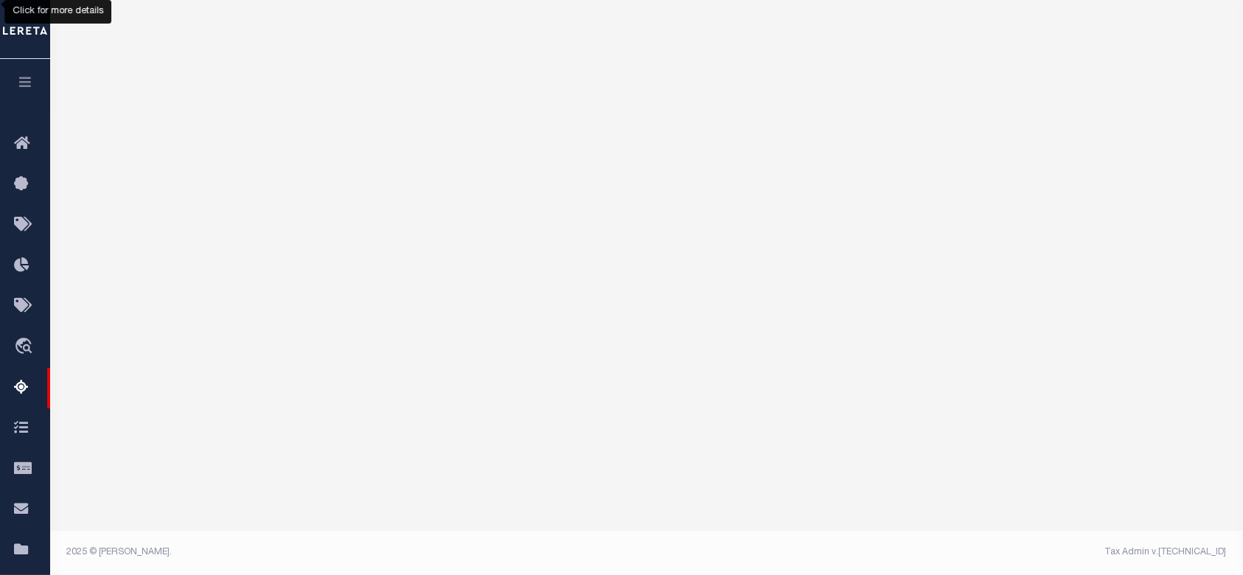
scroll to position [206, 0]
select select "100"
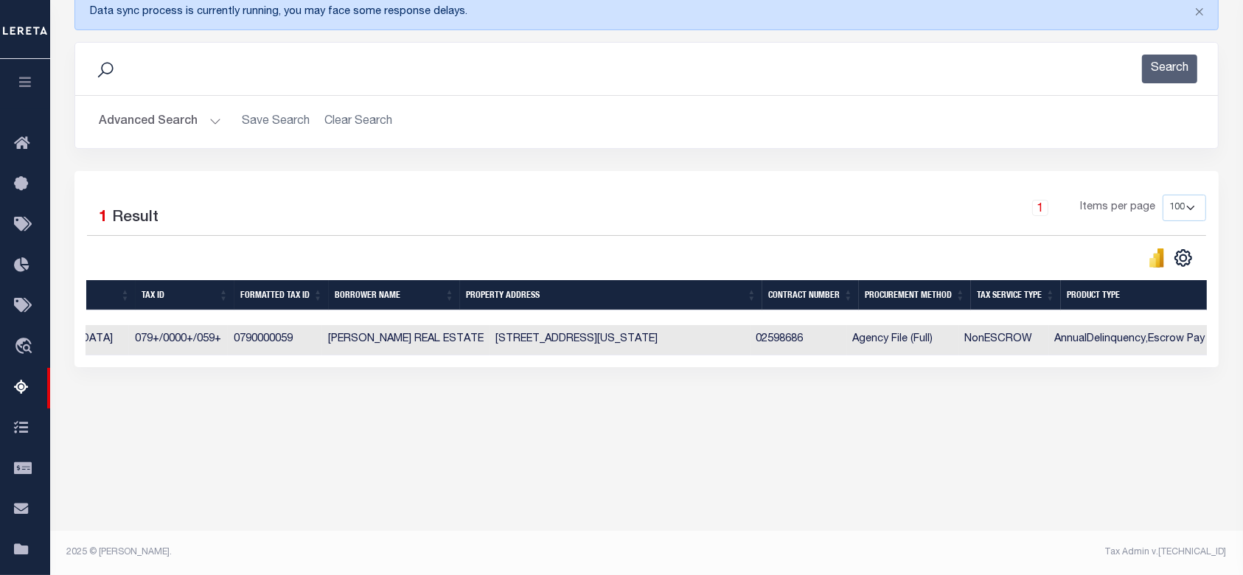
scroll to position [0, 284]
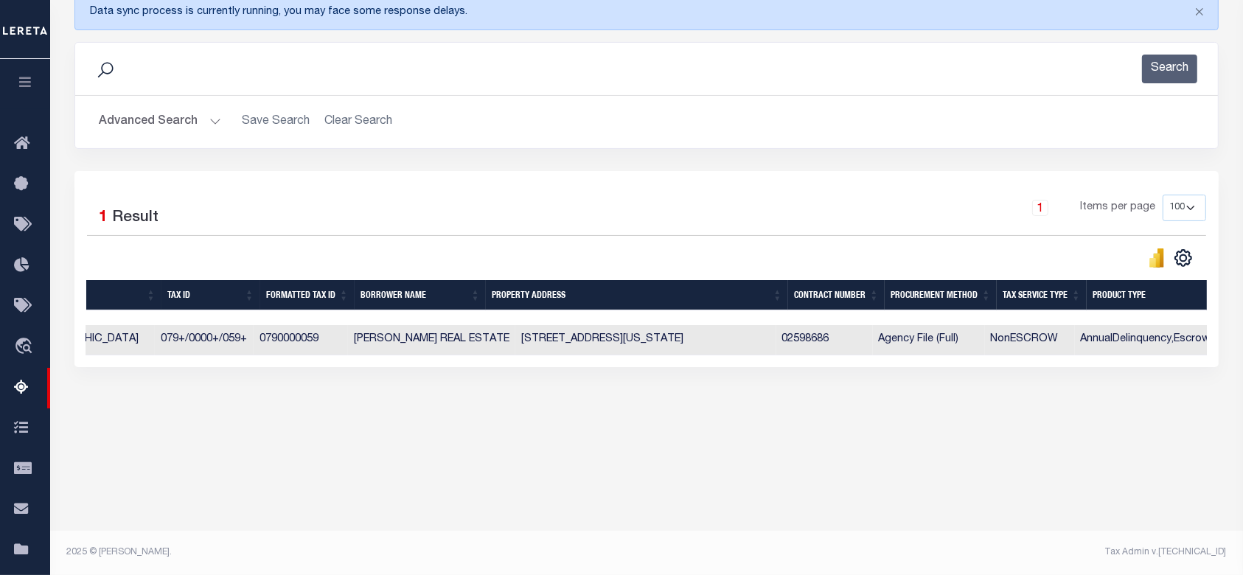
click at [205, 367] on div "Selected 1 Result 1 Items per page 10 25 50 100 500" at bounding box center [646, 269] width 1145 height 196
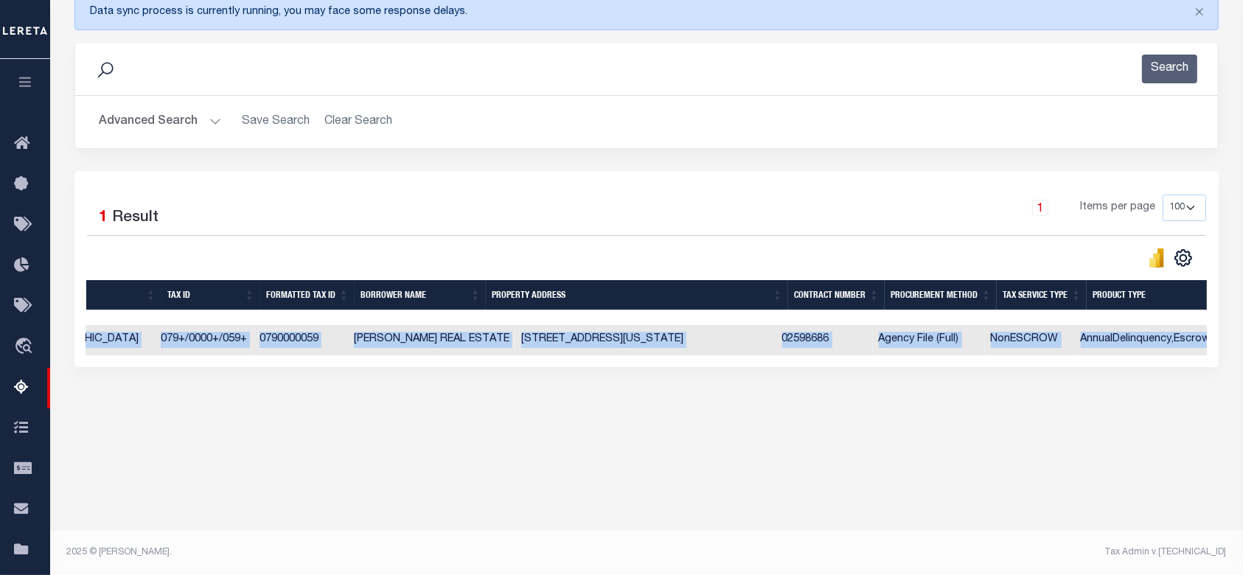
scroll to position [0, 0]
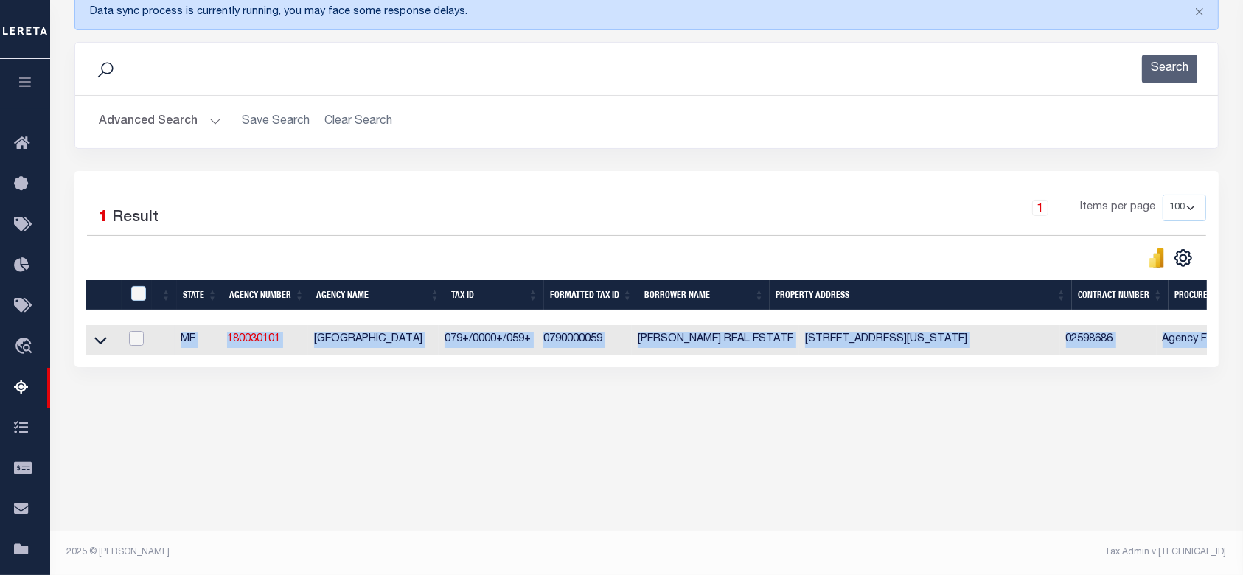
click at [140, 338] on input "checkbox" at bounding box center [136, 338] width 15 height 15
checkbox input "true"
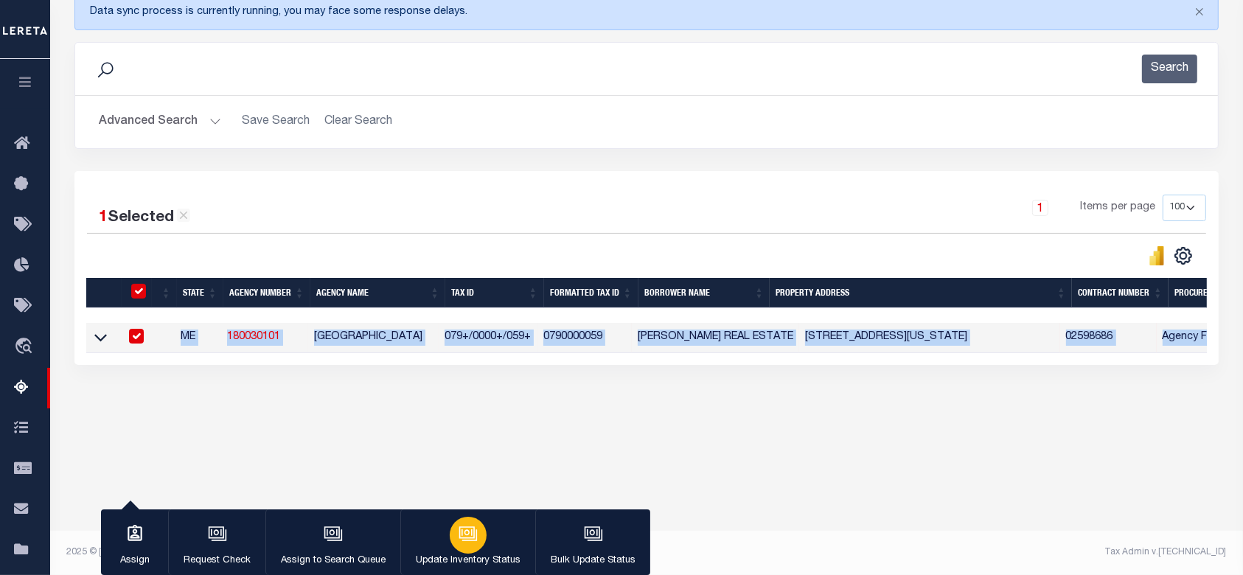
click at [460, 534] on icon "button" at bounding box center [468, 533] width 19 height 19
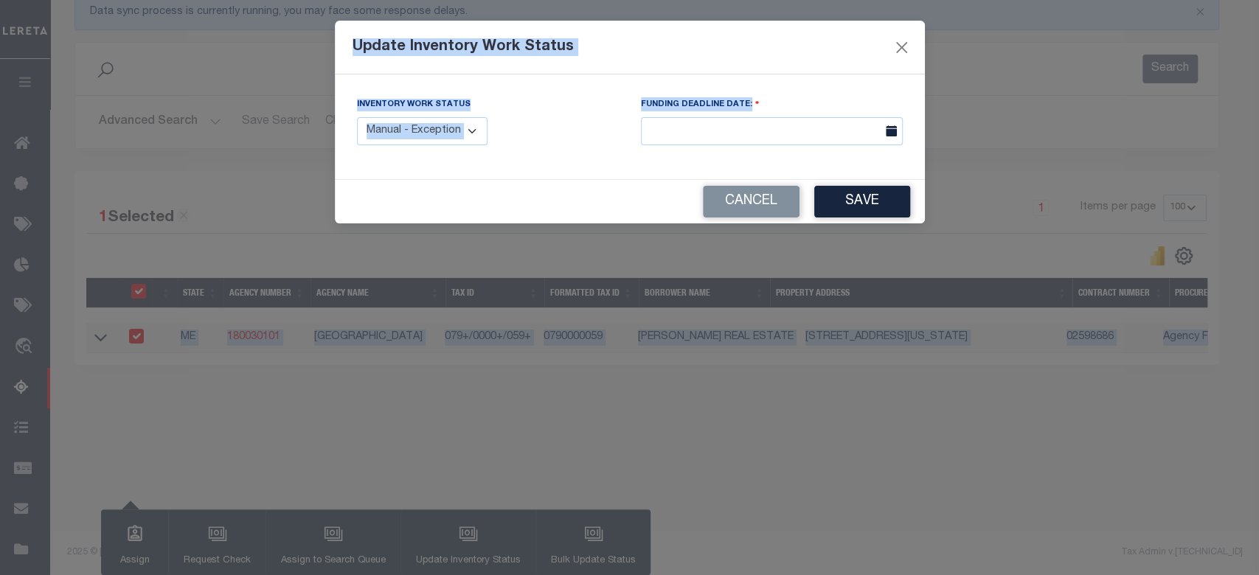
click at [737, 127] on input "text" at bounding box center [772, 131] width 262 height 29
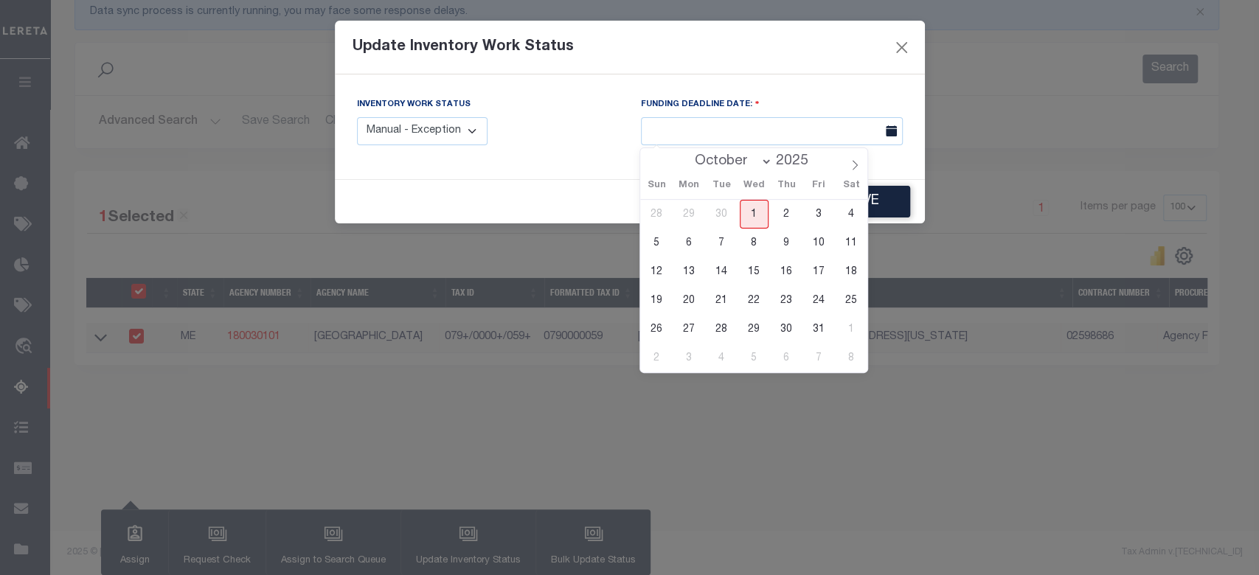
click at [436, 139] on select "Manual - Exception Pended - Awaiting Search Late Add Exception Completed" at bounding box center [422, 131] width 131 height 29
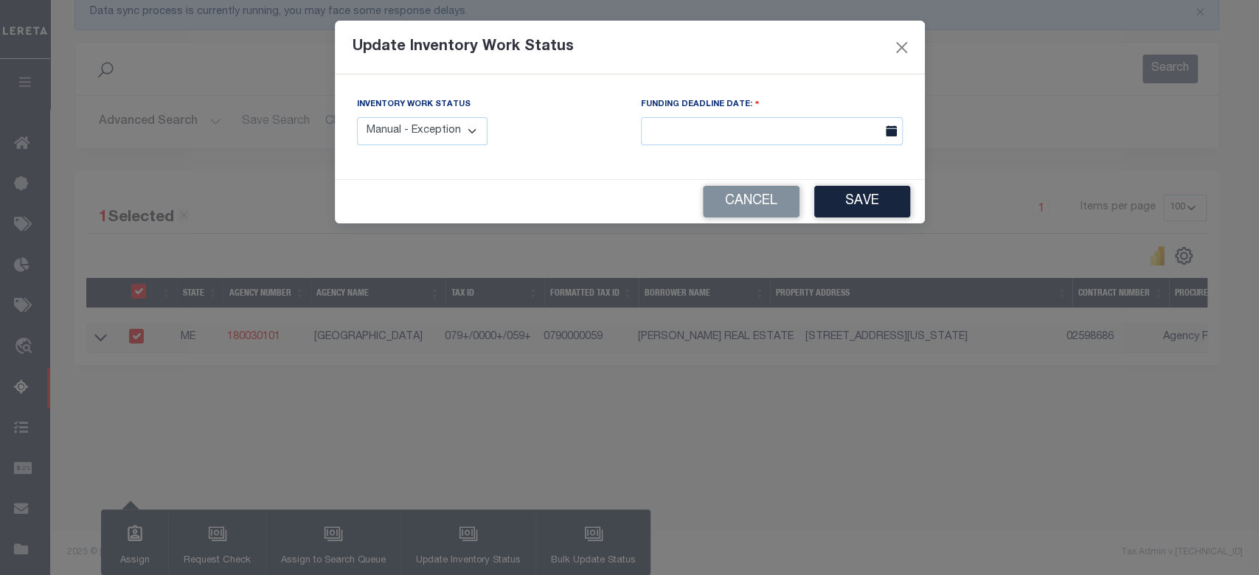
select select "4"
click at [357, 117] on select "Manual - Exception Pended - Awaiting Search Late Add Exception Completed" at bounding box center [422, 131] width 131 height 29
click at [854, 192] on button "Save" at bounding box center [862, 202] width 96 height 32
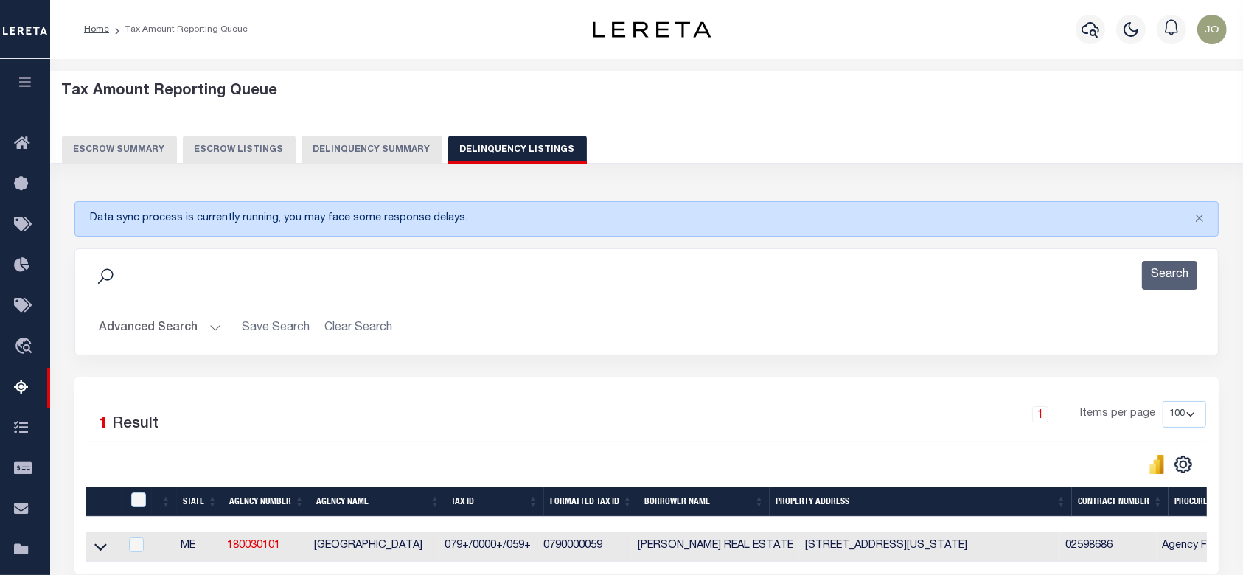
click at [371, 139] on button "Delinquency Summary" at bounding box center [372, 150] width 141 height 28
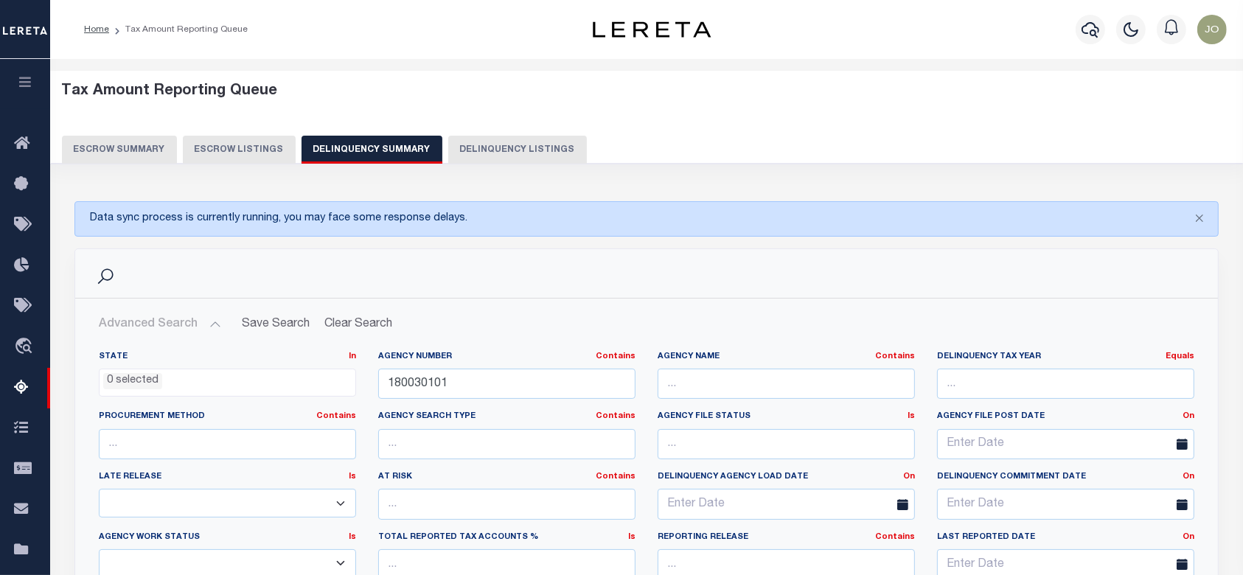
scroll to position [491, 0]
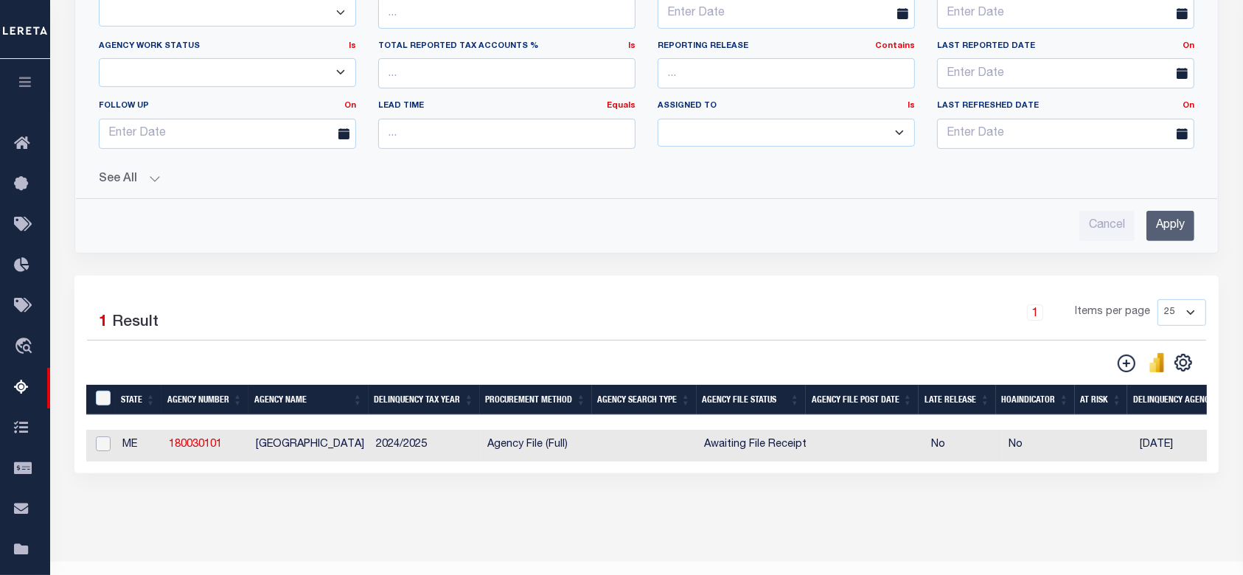
click at [106, 445] on input "checkbox" at bounding box center [103, 444] width 15 height 15
checkbox input "true"
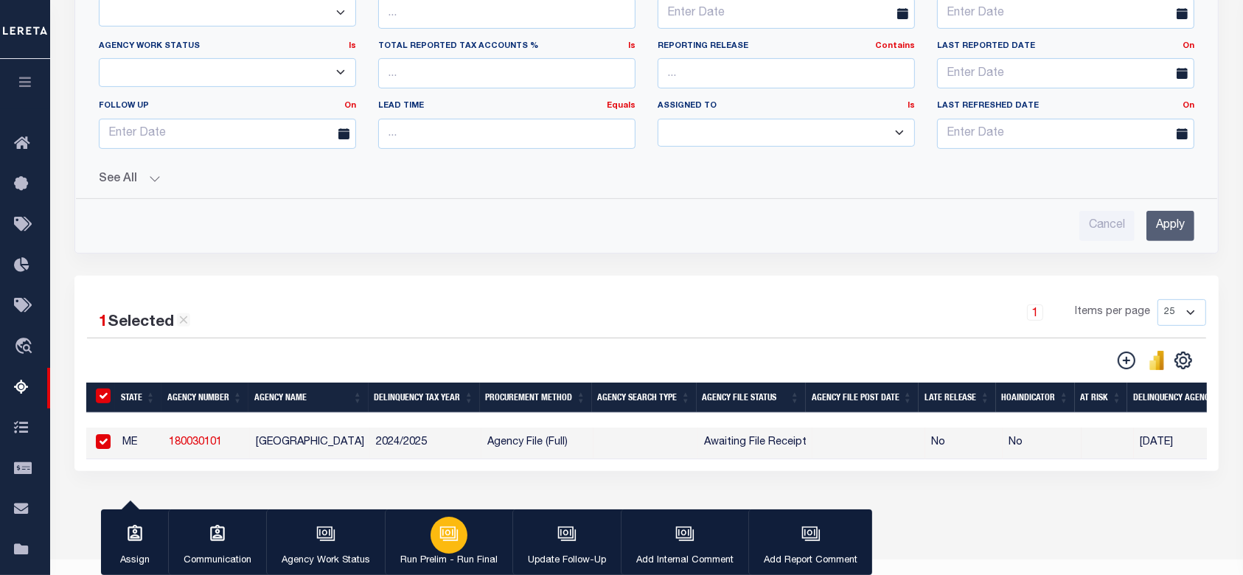
click at [451, 545] on div "button" at bounding box center [449, 535] width 37 height 37
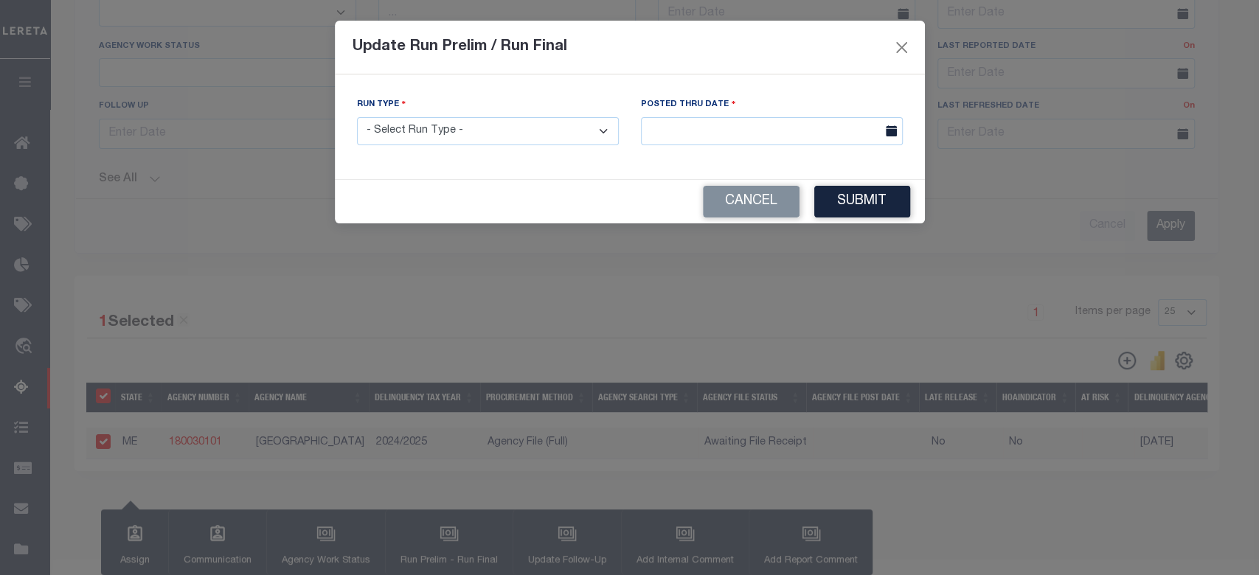
click at [563, 142] on select "- Select Run Type - Prelim Run Final Run" at bounding box center [488, 131] width 262 height 29
select select "F"
click at [357, 117] on select "- Select Run Type - Prelim Run Final Run" at bounding box center [488, 131] width 262 height 29
click at [768, 128] on input "text" at bounding box center [772, 131] width 262 height 29
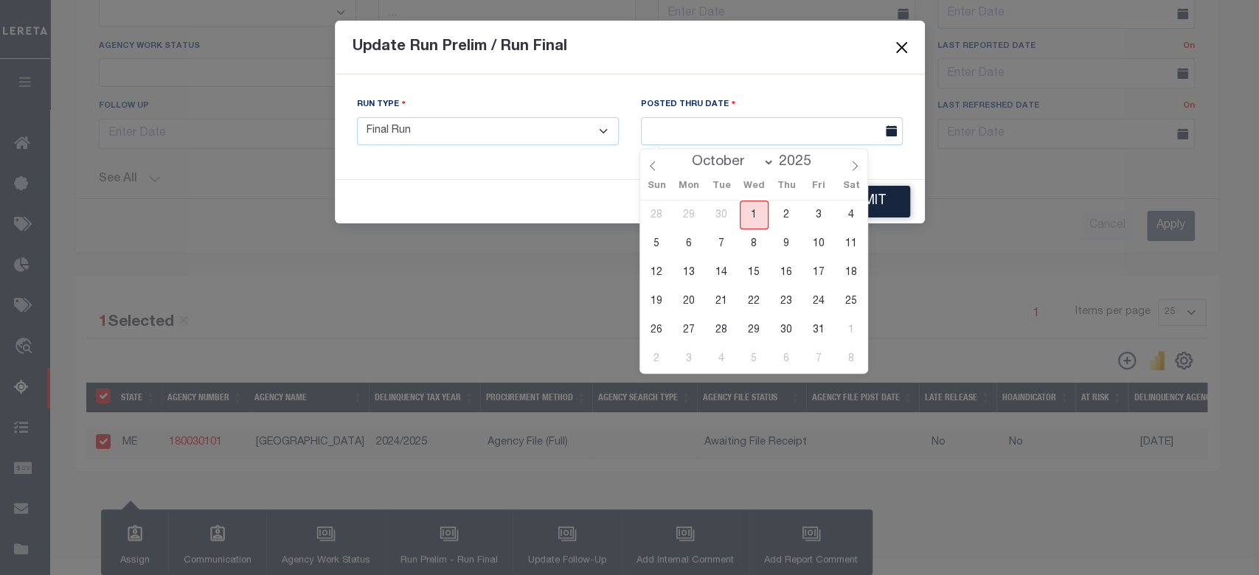
click at [753, 206] on span "1" at bounding box center [754, 215] width 29 height 29
type input "[DATE]"
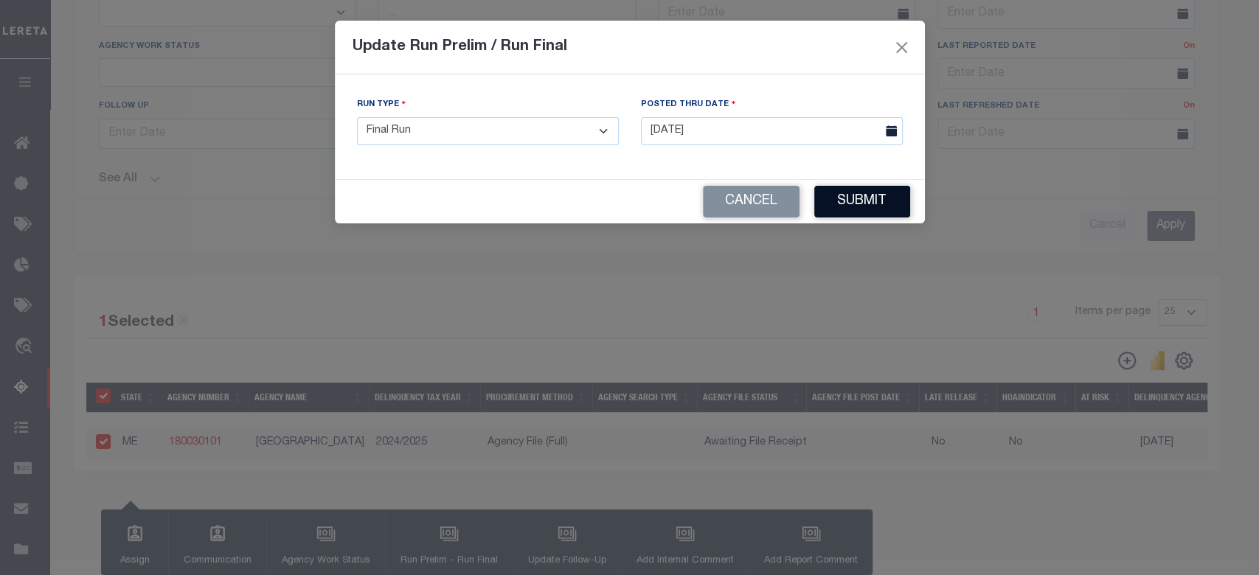
click at [852, 196] on button "Submit" at bounding box center [862, 202] width 96 height 32
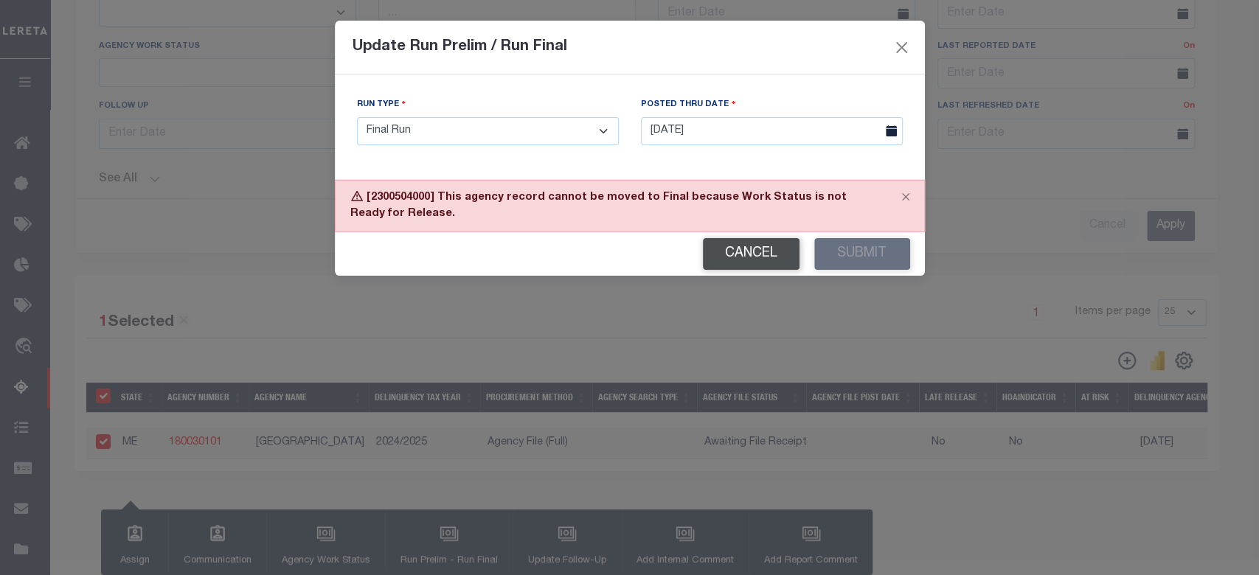
click at [735, 244] on button "Cancel" at bounding box center [751, 254] width 97 height 32
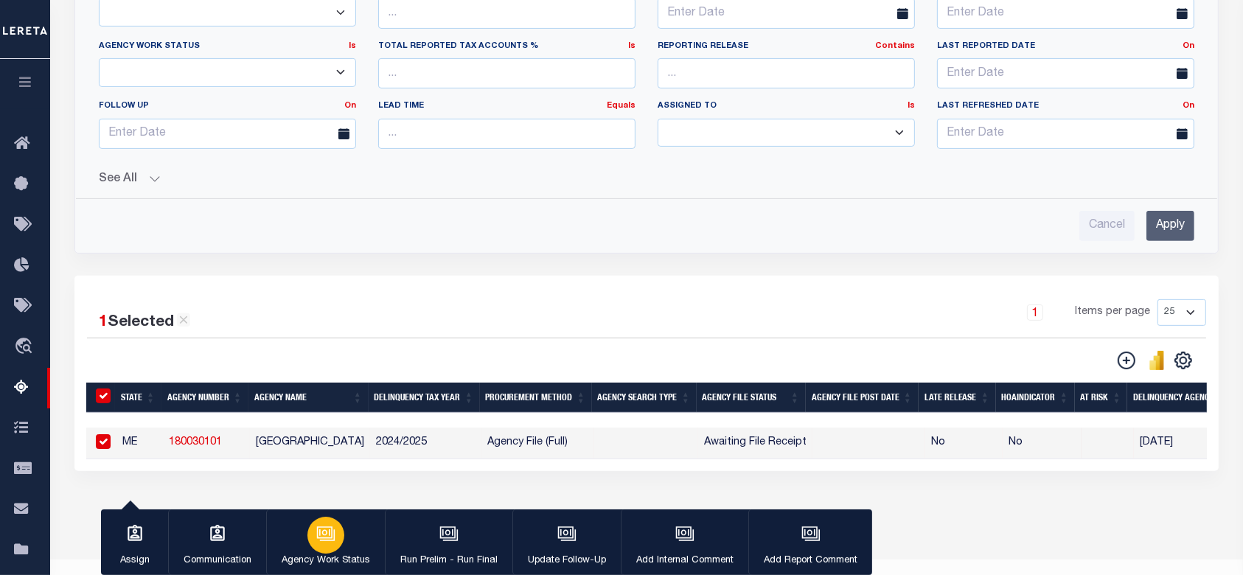
click at [332, 532] on icon "button" at bounding box center [325, 533] width 19 height 19
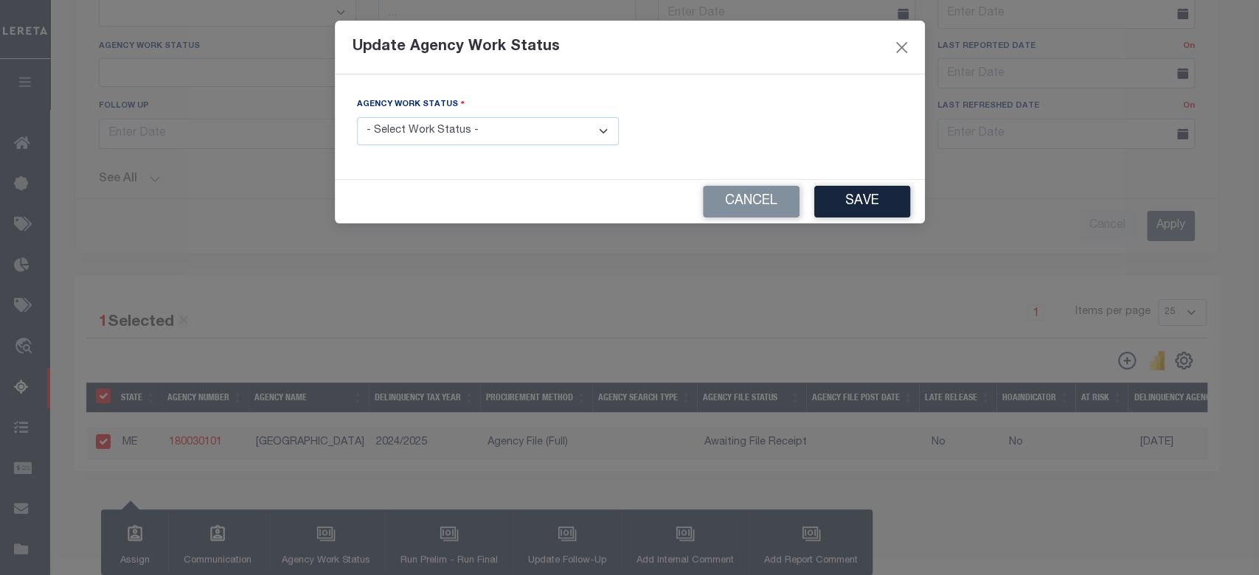
click at [485, 121] on select "- Select Work Status - In Progress Pending Agency Follow-up Pending QC Ready fo…" at bounding box center [488, 131] width 262 height 29
select select "6"
click at [357, 117] on select "- Select Work Status - In Progress Pending Agency Follow-up Pending QC Ready fo…" at bounding box center [488, 131] width 262 height 29
click at [868, 204] on button "Save" at bounding box center [862, 202] width 96 height 32
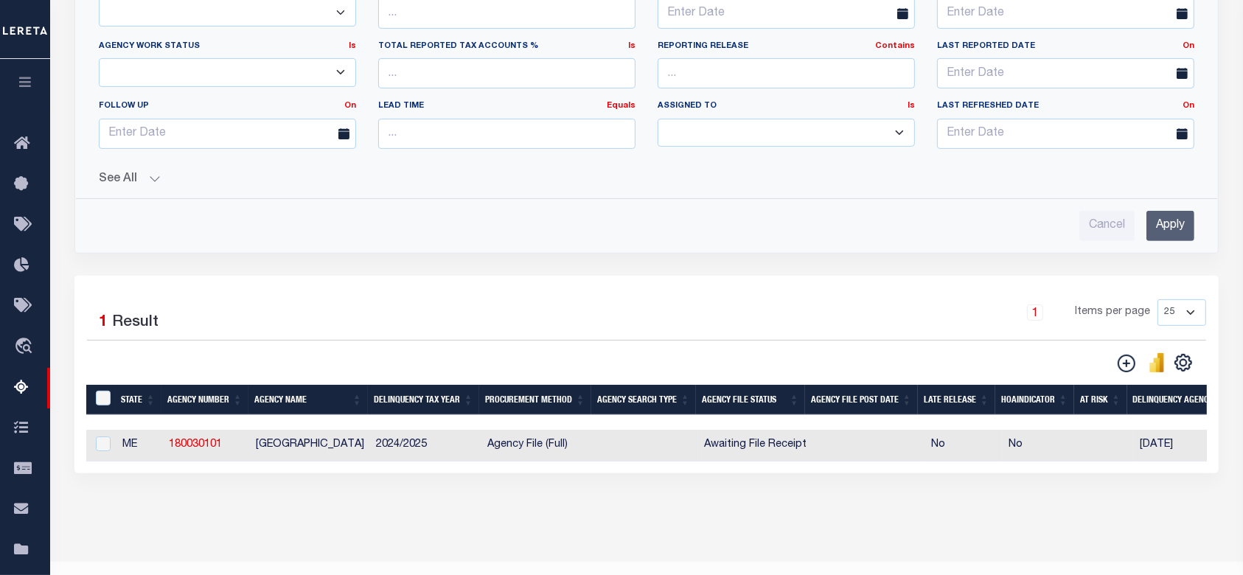
click at [93, 446] on div at bounding box center [101, 445] width 18 height 16
checkbox input "true"
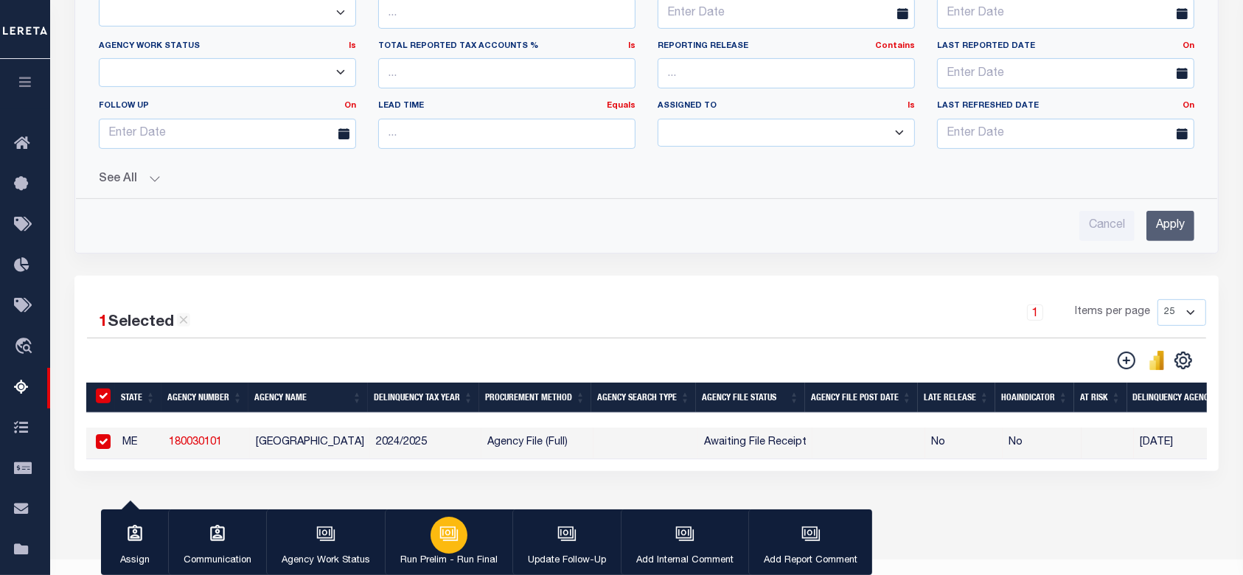
click at [442, 531] on icon "button" at bounding box center [447, 532] width 11 height 7
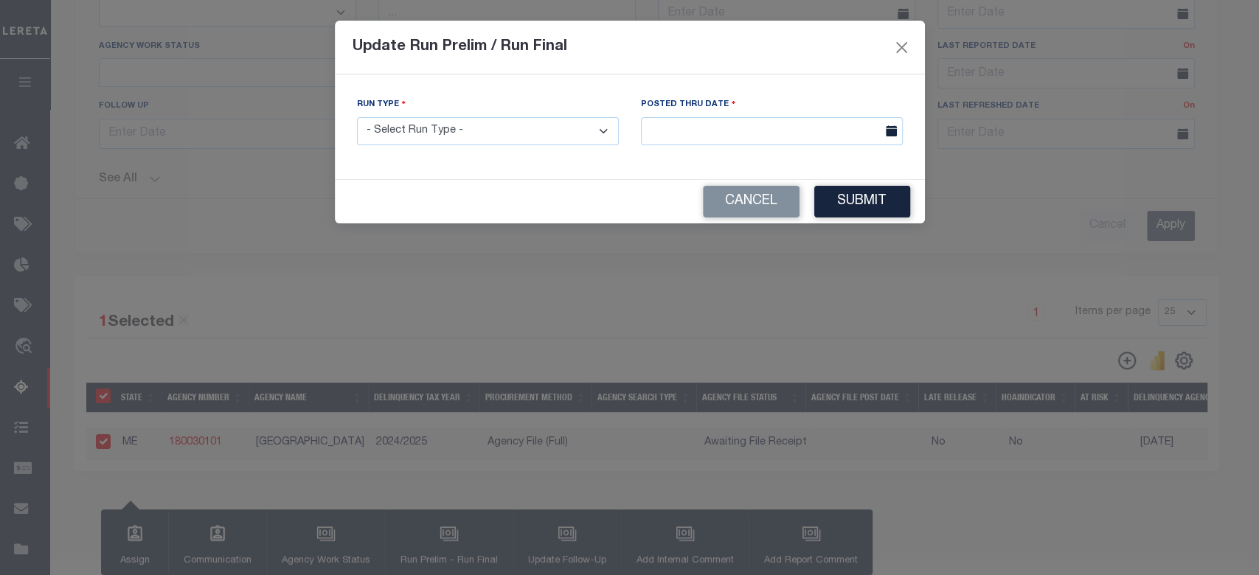
click at [563, 139] on select "- Select Run Type - Prelim Run Final Run" at bounding box center [488, 131] width 262 height 29
select select "F"
click at [357, 117] on select "- Select Run Type - Prelim Run Final Run" at bounding box center [488, 131] width 262 height 29
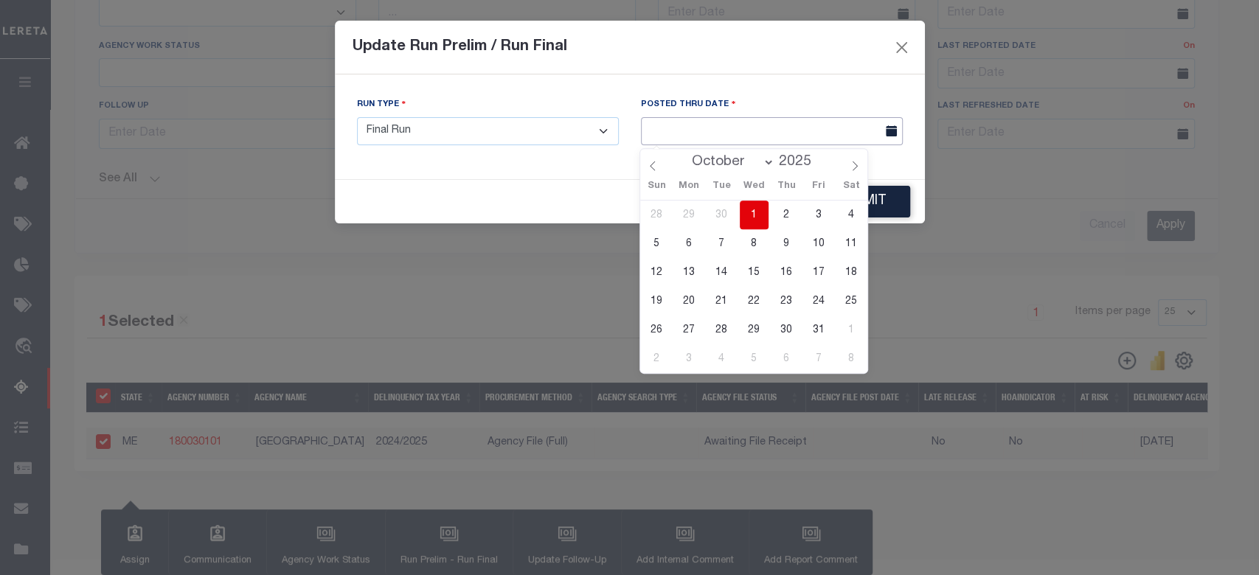
click at [761, 133] on input "text" at bounding box center [772, 131] width 262 height 29
click at [754, 210] on span "1" at bounding box center [754, 215] width 29 height 29
type input "[DATE]"
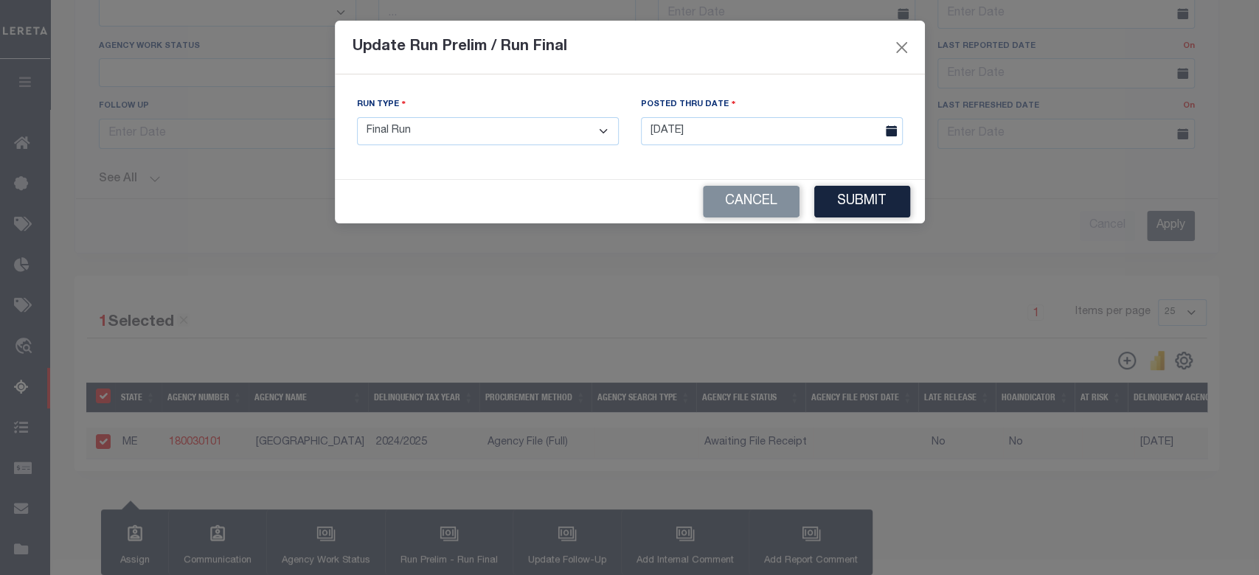
click at [864, 204] on button "Submit" at bounding box center [862, 202] width 96 height 32
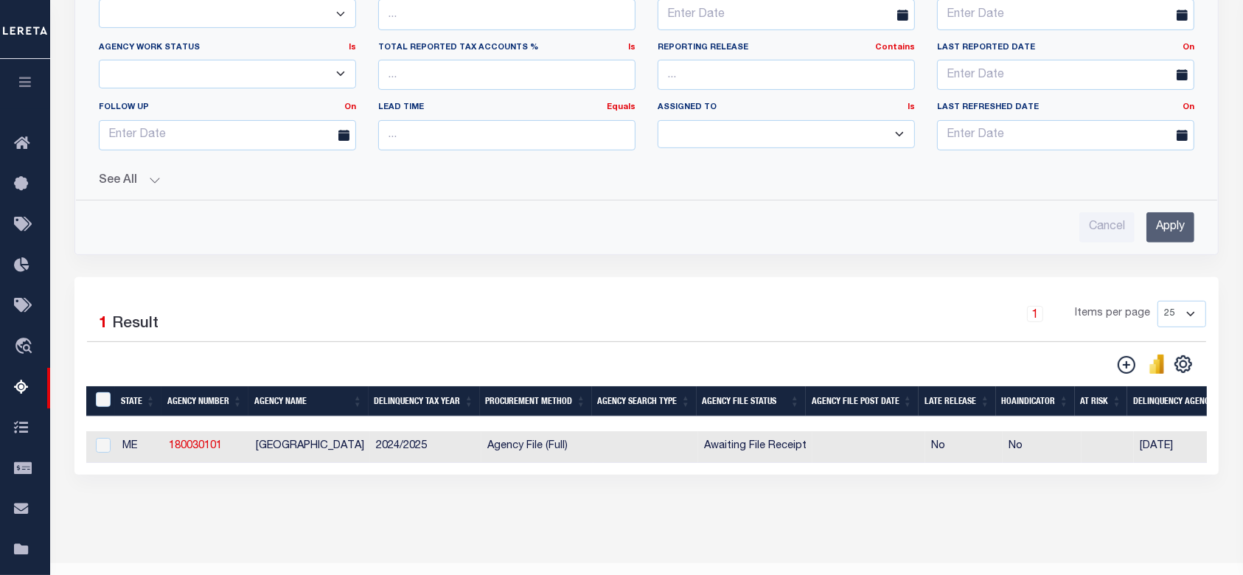
scroll to position [0, 981]
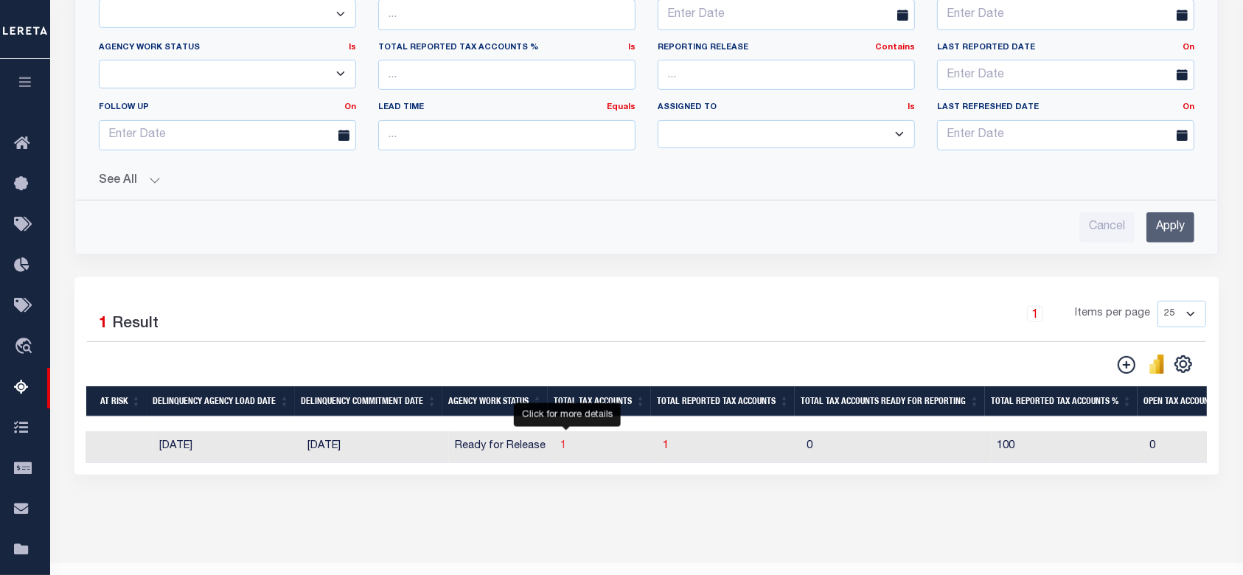
click at [566, 444] on span "1" at bounding box center [563, 446] width 6 height 10
select select "100"
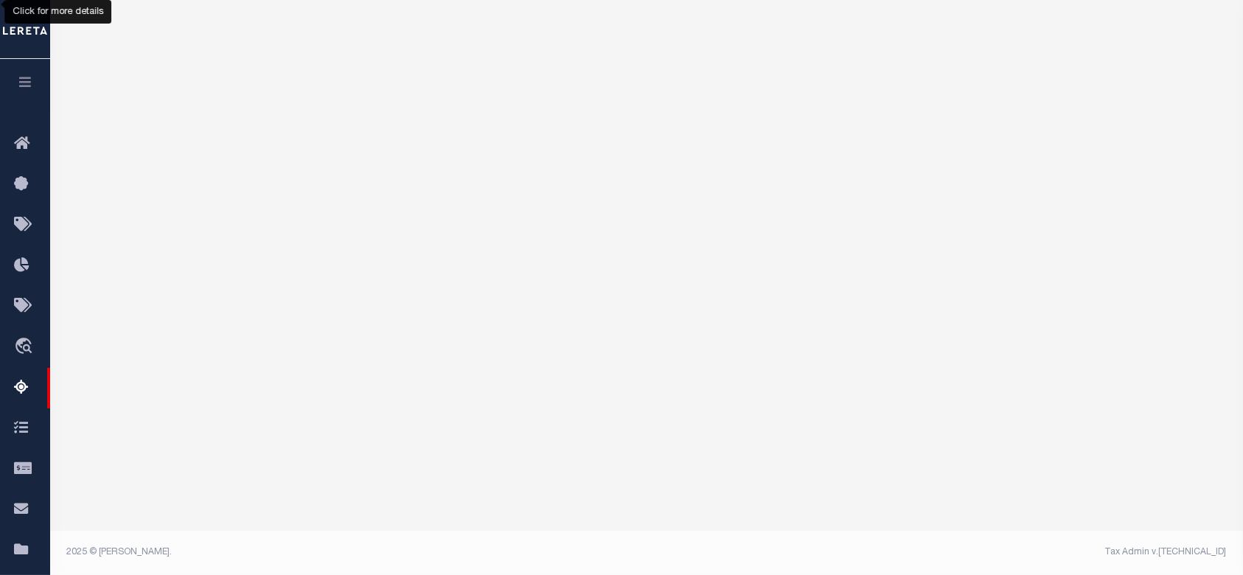
scroll to position [206, 0]
select select "100"
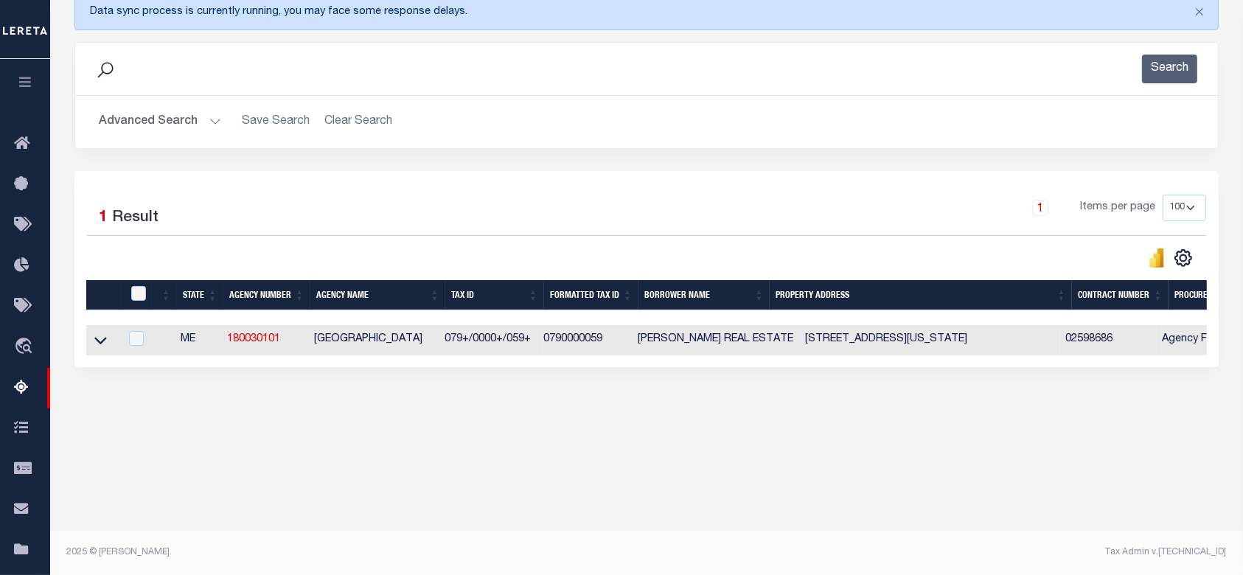
scroll to position [0, 0]
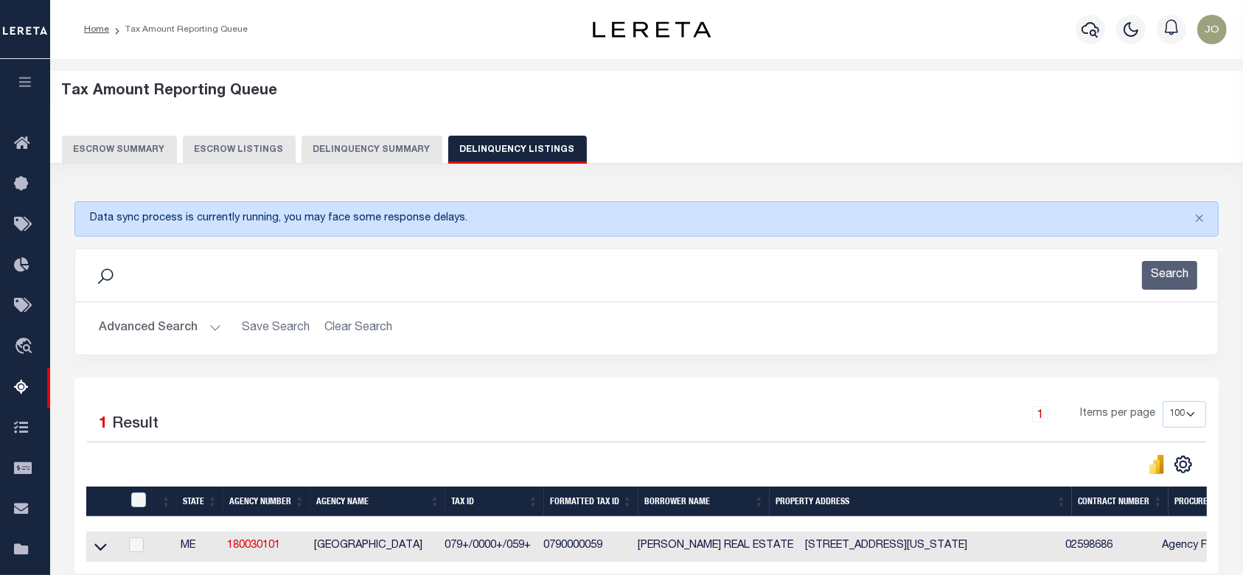
click at [401, 142] on button "Delinquency Summary" at bounding box center [372, 150] width 141 height 28
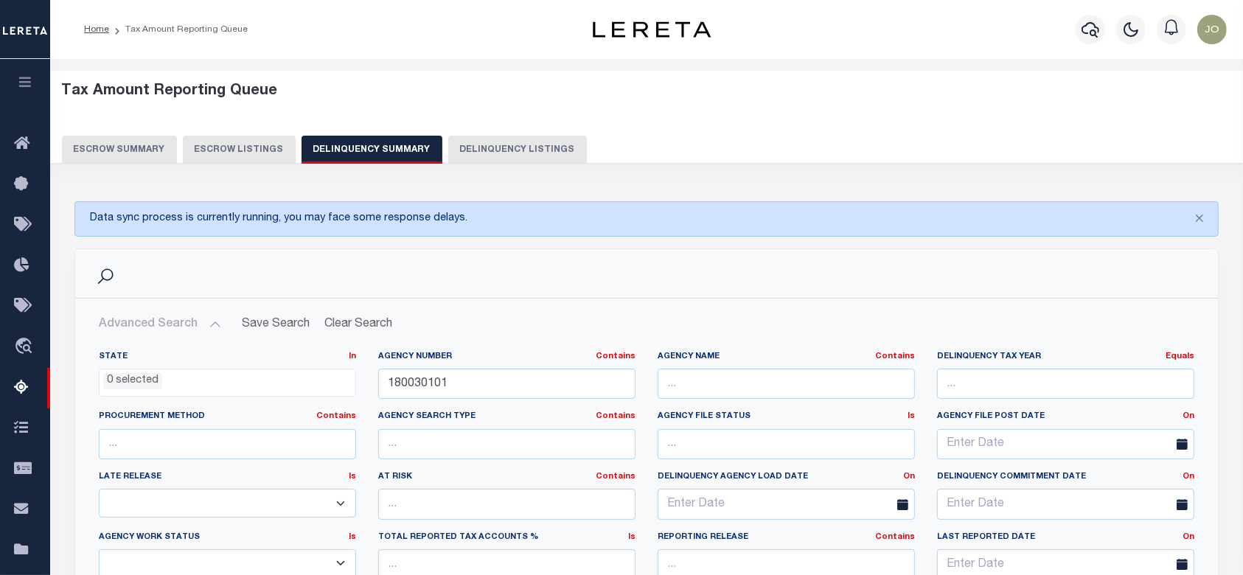
scroll to position [196, 0]
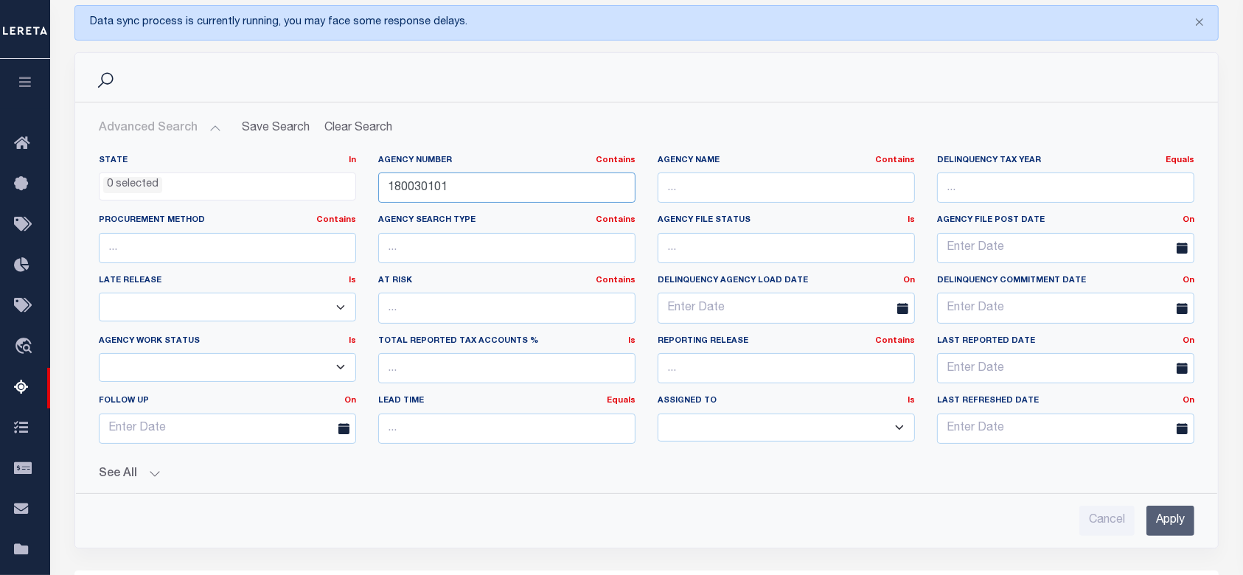
click at [525, 198] on input "180030101" at bounding box center [506, 188] width 257 height 30
paste input "340550000"
type input "340550000"
click at [1164, 513] on input "Apply" at bounding box center [1171, 521] width 48 height 30
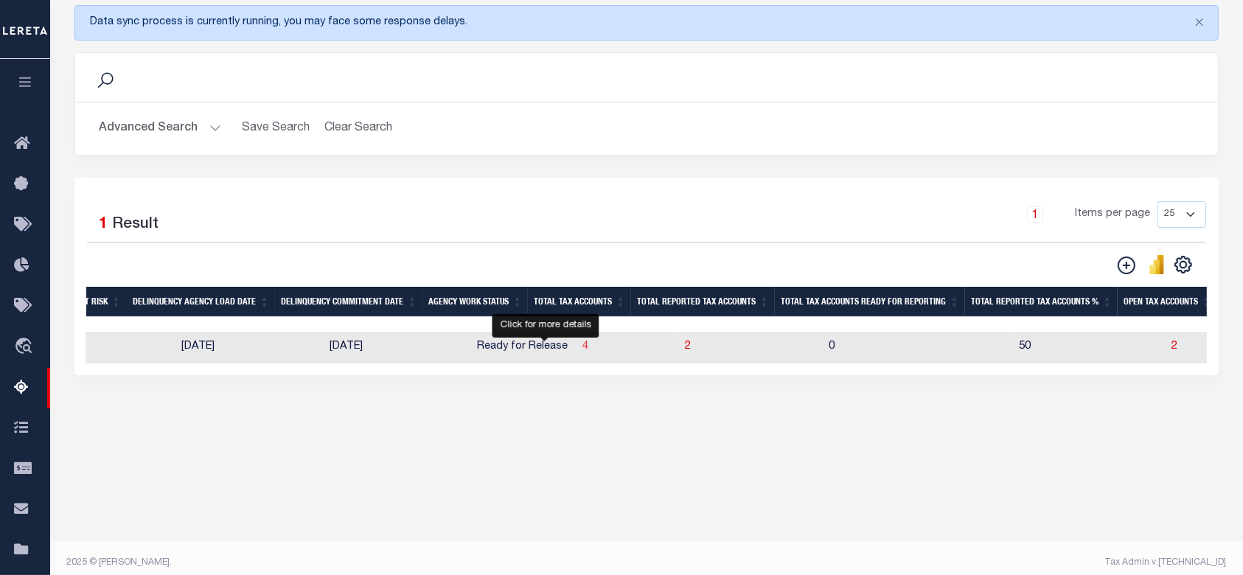
click at [583, 350] on span "4" at bounding box center [586, 346] width 6 height 10
select select "100"
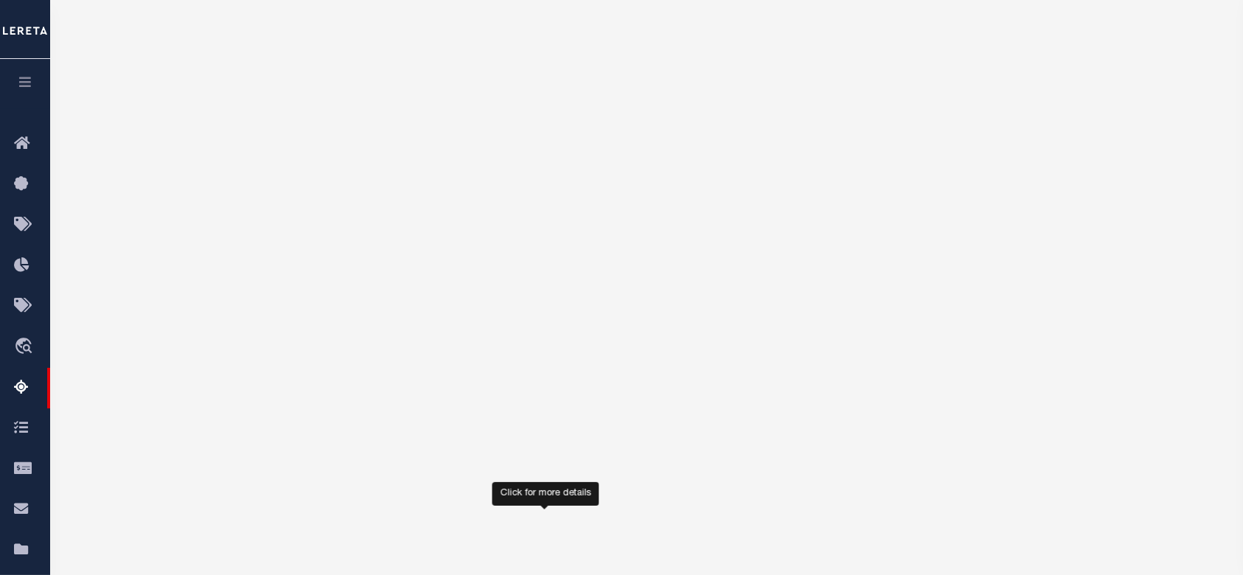
select select "100"
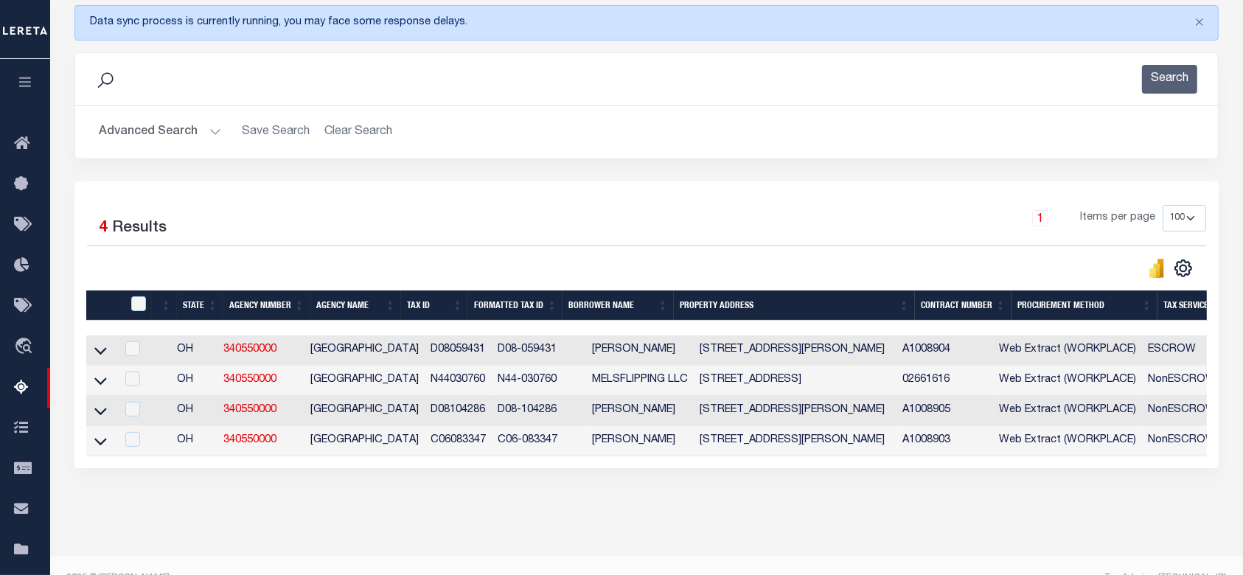
click at [715, 468] on div "Selected 4 Results 1 Items per page 10 25 50 100 500" at bounding box center [646, 324] width 1145 height 287
click at [718, 468] on div "Selected 4 Results 1 Items per page 10 25 50 100 500" at bounding box center [646, 324] width 1145 height 287
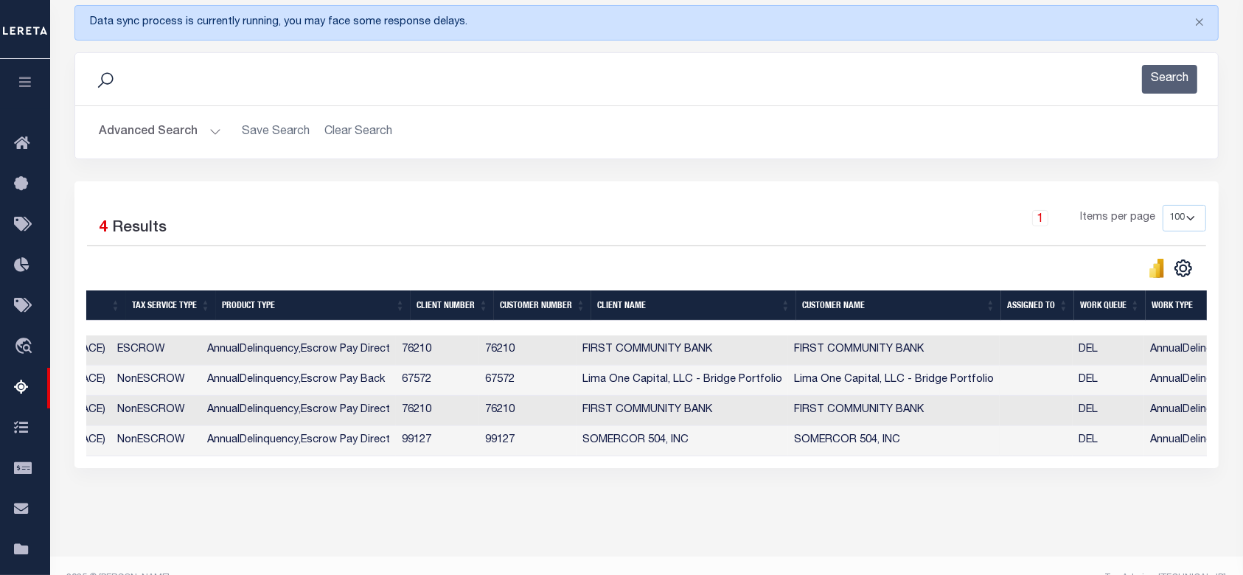
scroll to position [0, 1181]
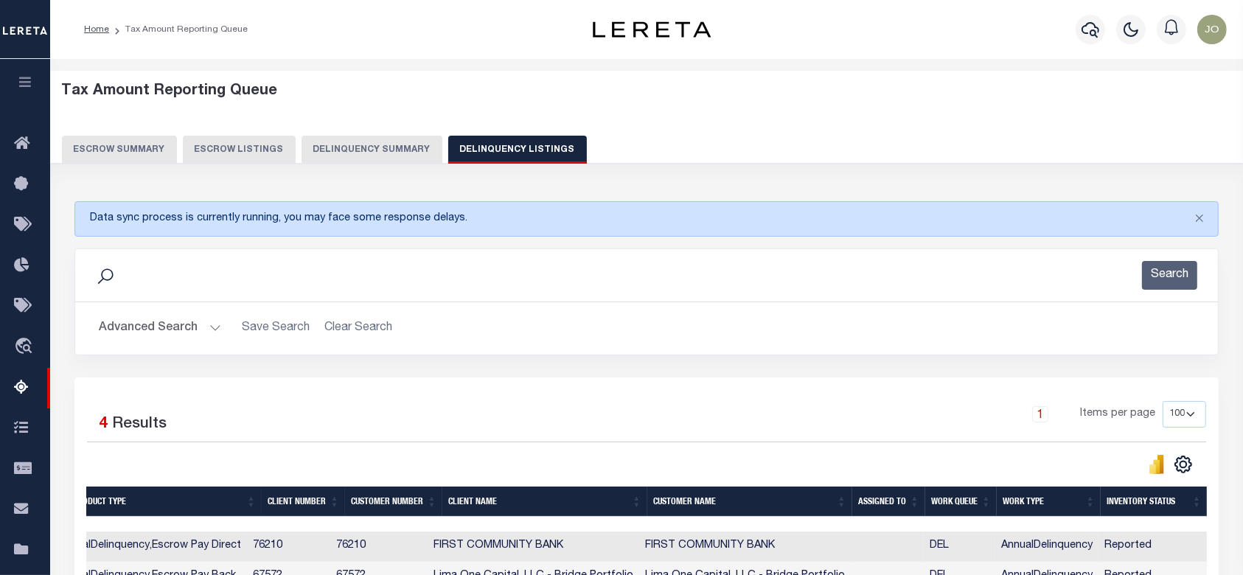
click at [362, 145] on button "Delinquency Summary" at bounding box center [372, 150] width 141 height 28
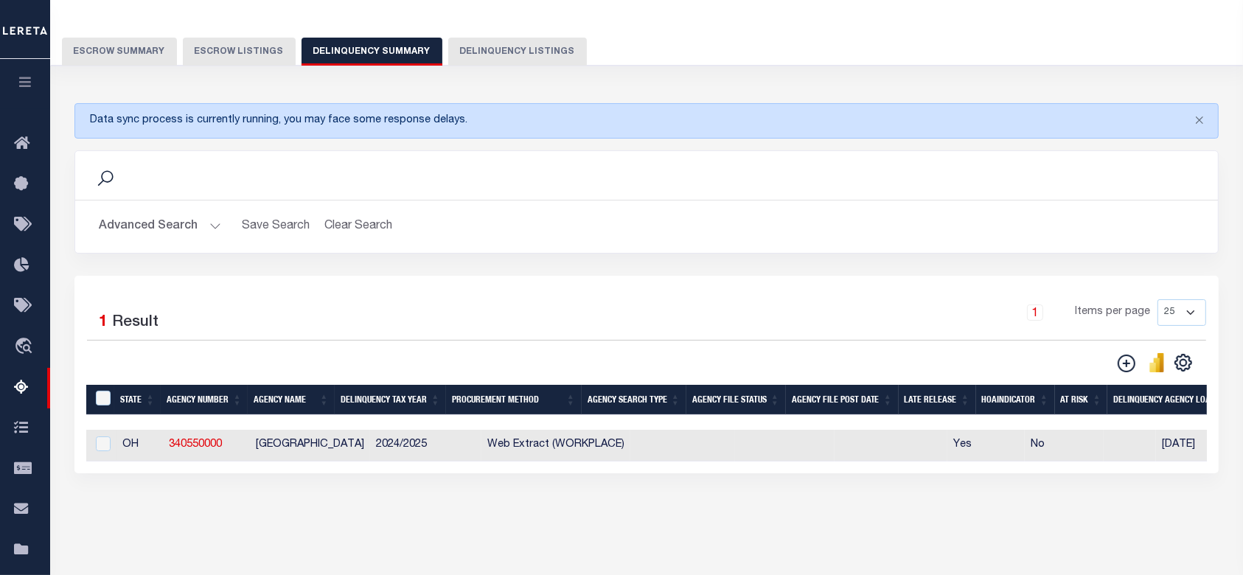
click at [649, 535] on div "Tax Amount Reporting Queue Escrow Summary Escrow Listings In" at bounding box center [647, 269] width 1184 height 586
click at [778, 516] on div "Data sync process is currently running, you may face some response delays. Sear…" at bounding box center [647, 302] width 1164 height 429
